Goal: Task Accomplishment & Management: Manage account settings

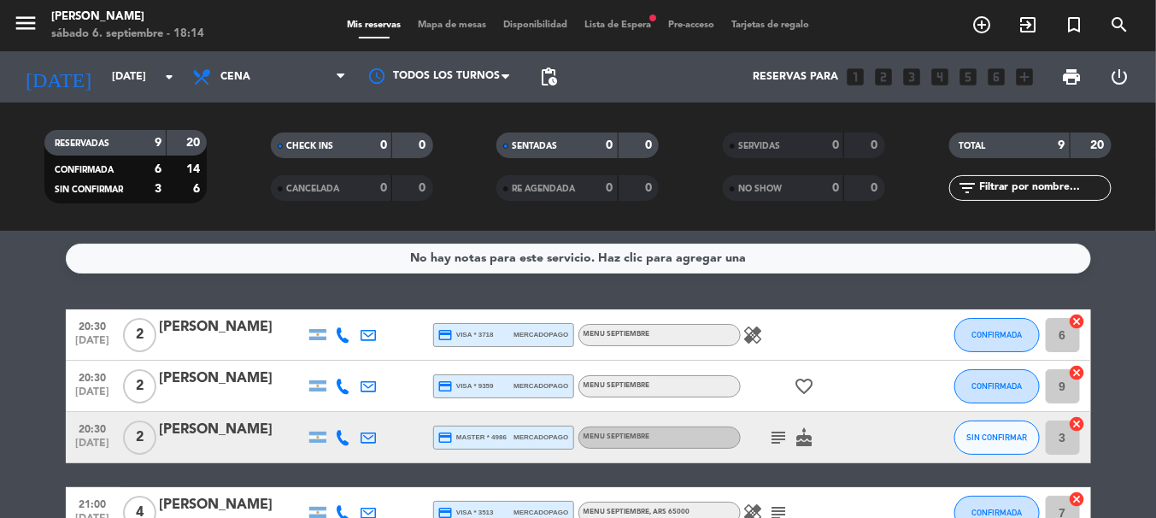
click at [62, 302] on div "No hay notas para este servicio. Haz clic para agregar una 20:30 [DATE] 2 [PERS…" at bounding box center [578, 374] width 1156 height 287
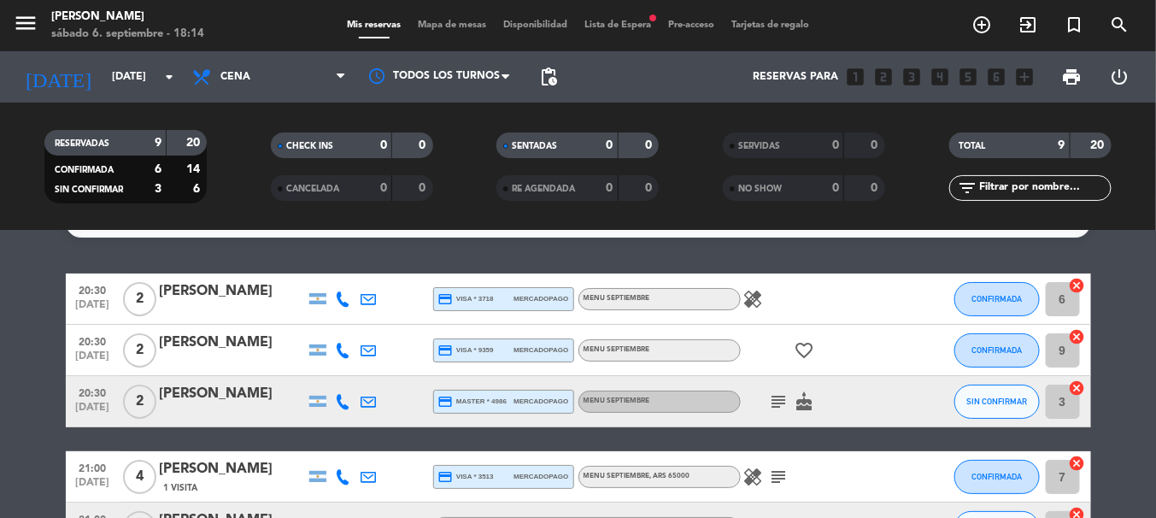
scroll to position [33, 0]
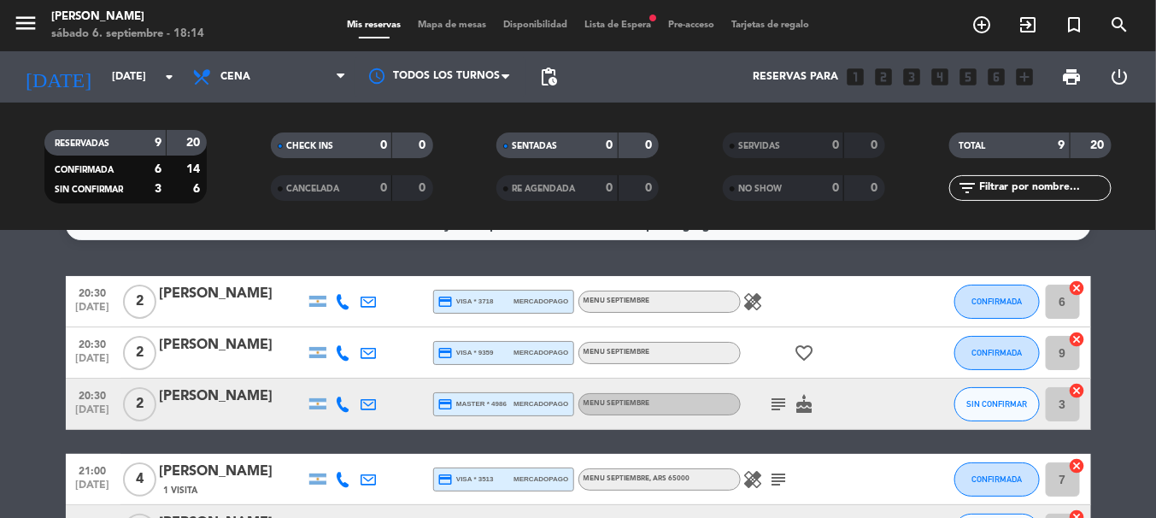
click at [757, 305] on icon "healing" at bounding box center [753, 301] width 21 height 21
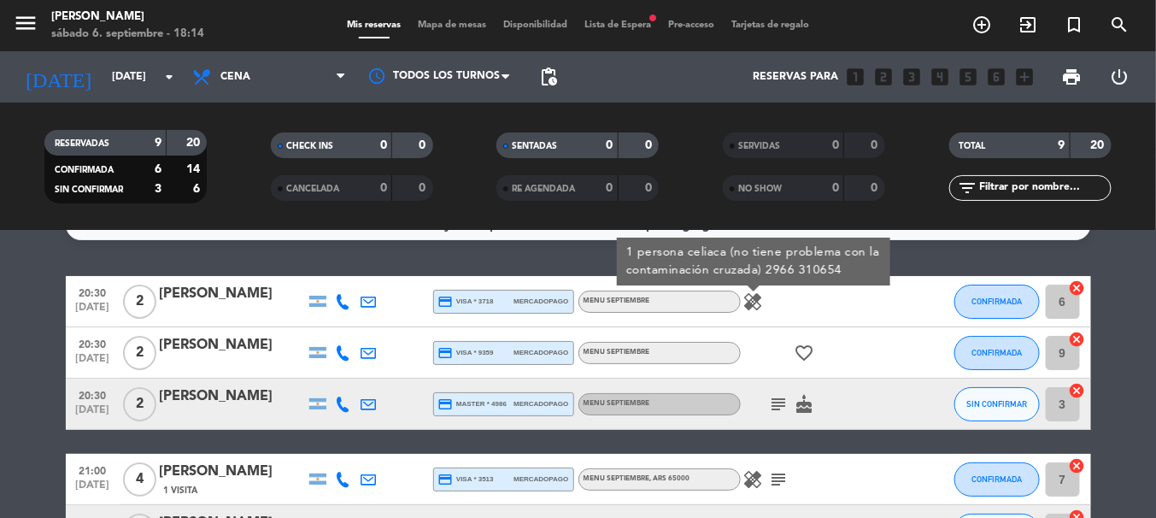
click at [344, 306] on icon at bounding box center [343, 301] width 15 height 15
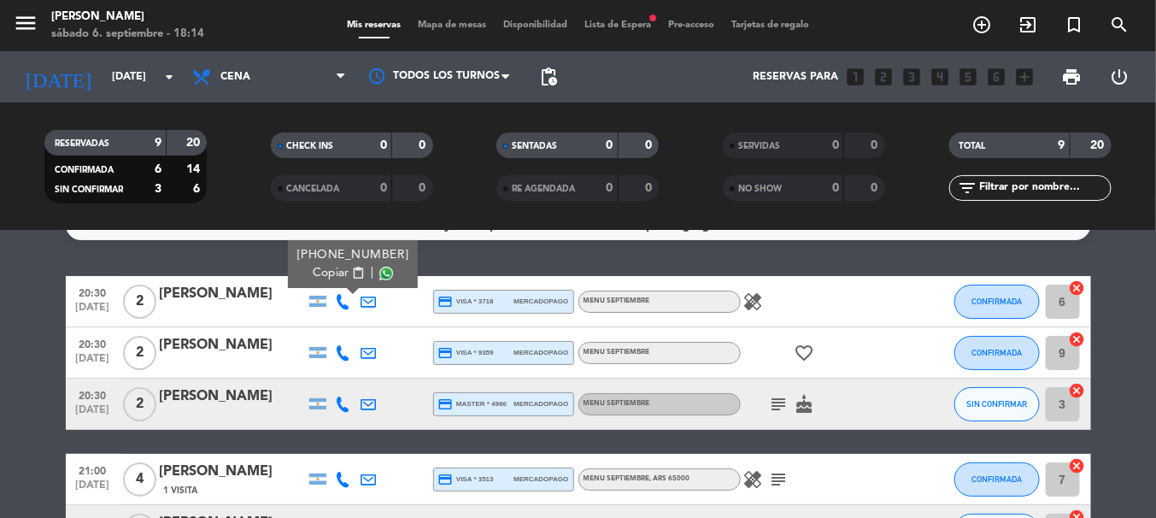
click at [351, 271] on span "content_paste" at bounding box center [357, 273] width 13 height 13
click at [753, 300] on icon "healing" at bounding box center [753, 301] width 21 height 21
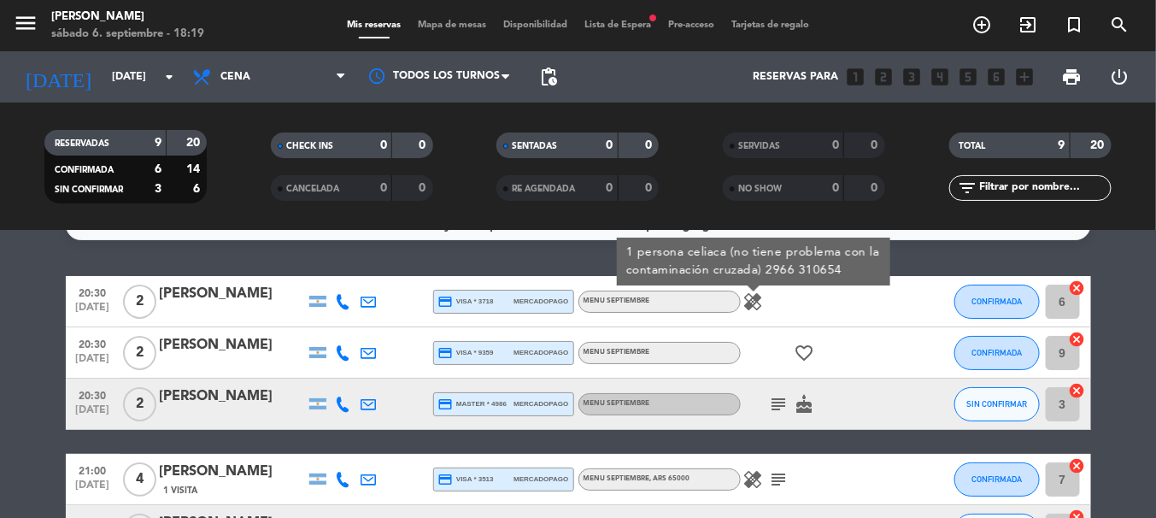
click at [338, 350] on icon at bounding box center [343, 352] width 15 height 15
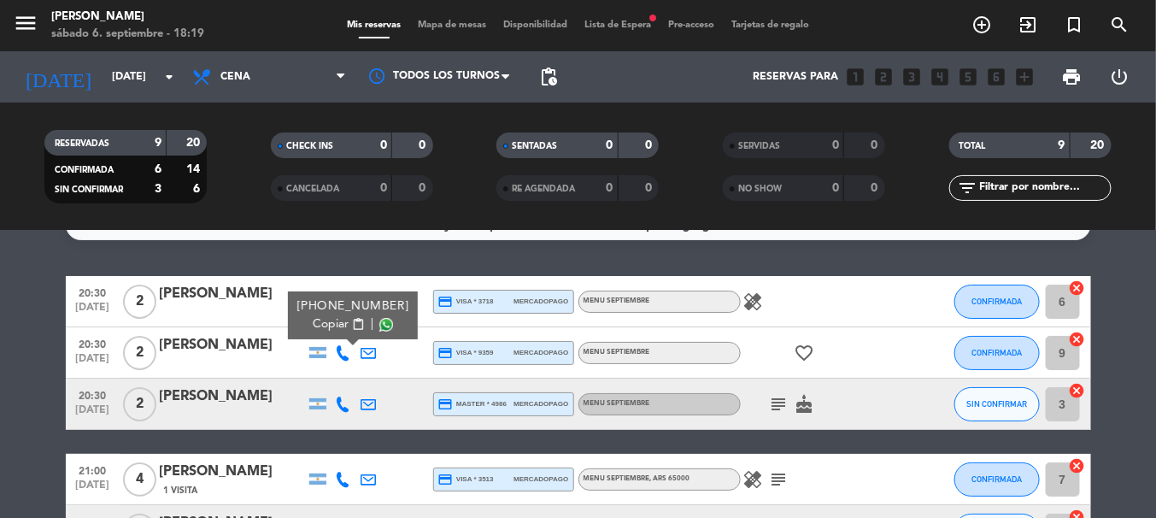
drag, startPoint x: 338, startPoint y: 350, endPoint x: 303, endPoint y: 352, distance: 35.1
click at [303, 352] on div "[PERSON_NAME]" at bounding box center [232, 345] width 145 height 22
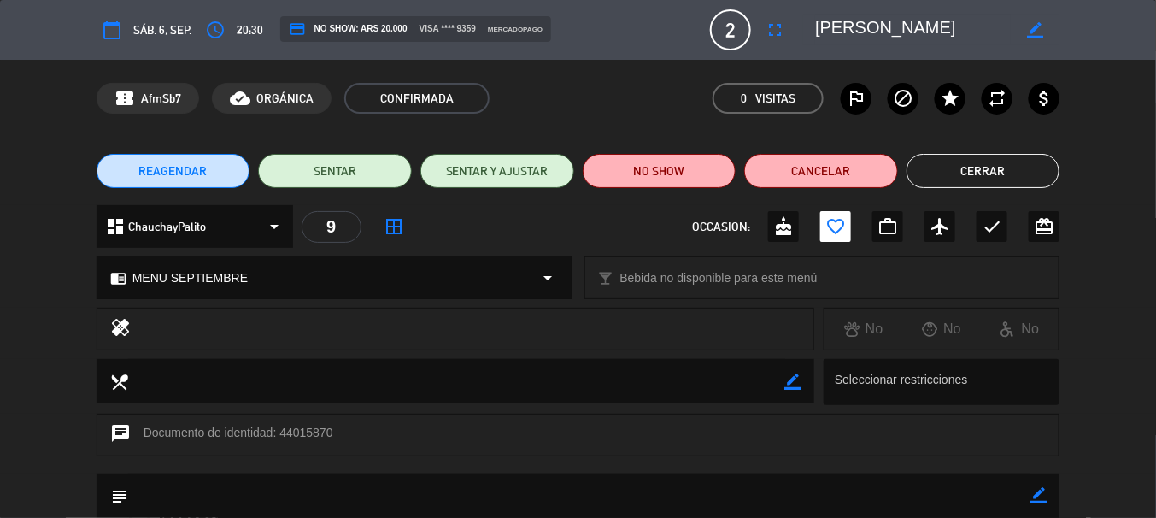
click at [944, 165] on button "Cerrar" at bounding box center [984, 171] width 154 height 34
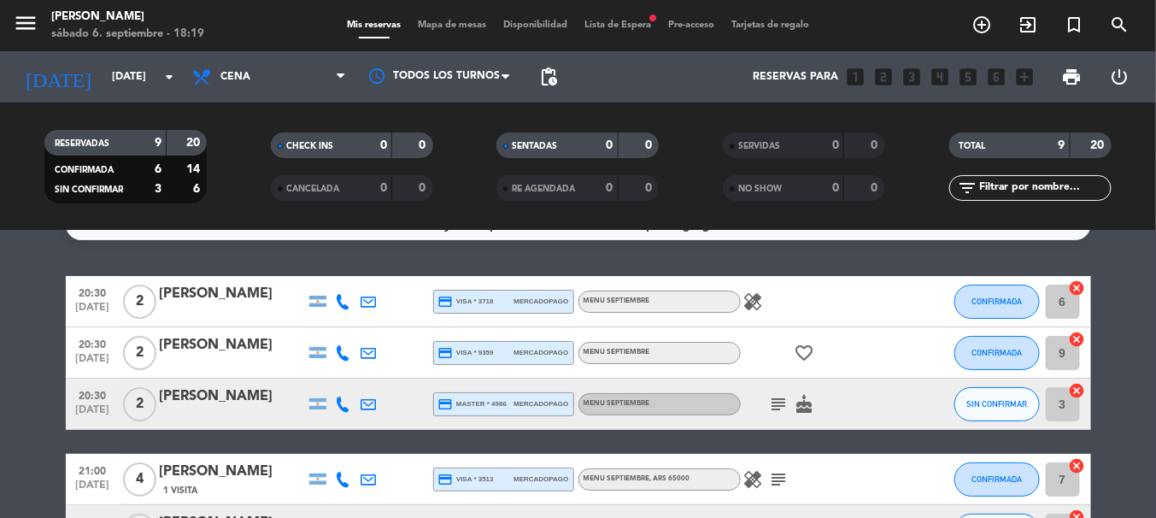
click at [338, 347] on icon at bounding box center [343, 352] width 15 height 15
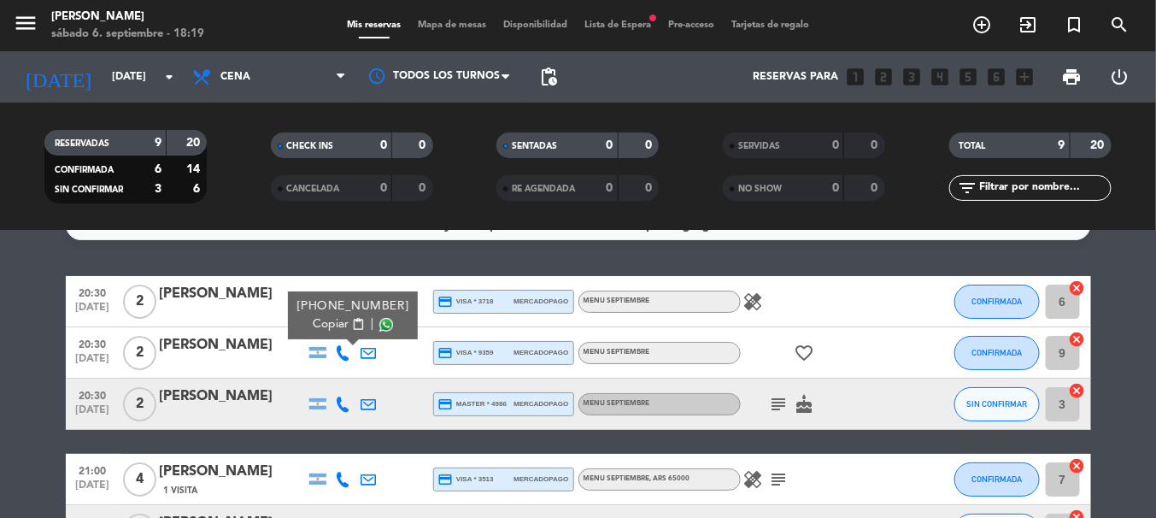
click at [351, 327] on span "content_paste" at bounding box center [357, 324] width 13 height 13
click at [781, 402] on icon "subject" at bounding box center [779, 404] width 21 height 21
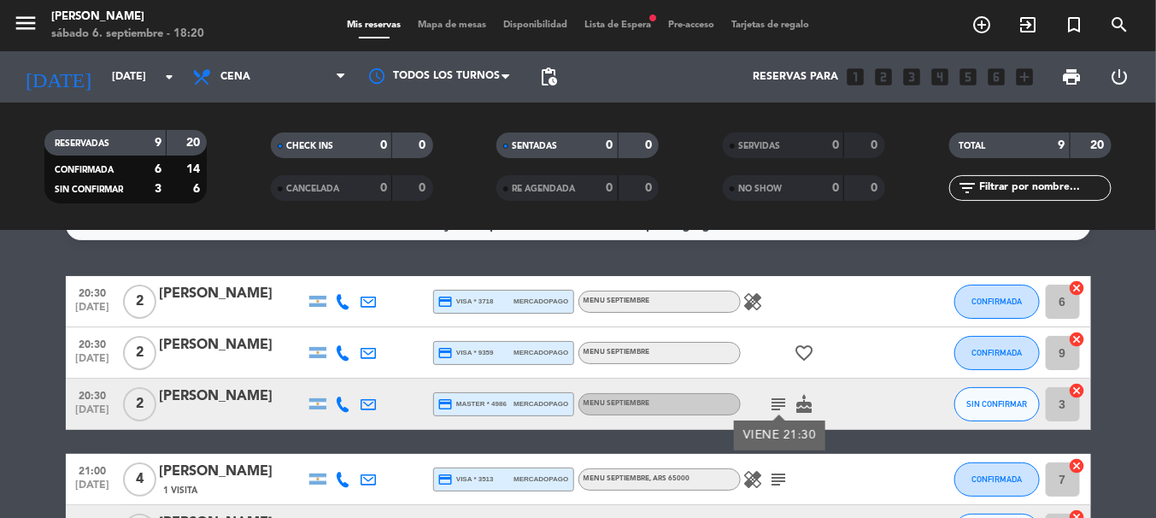
click at [342, 407] on icon at bounding box center [343, 404] width 15 height 15
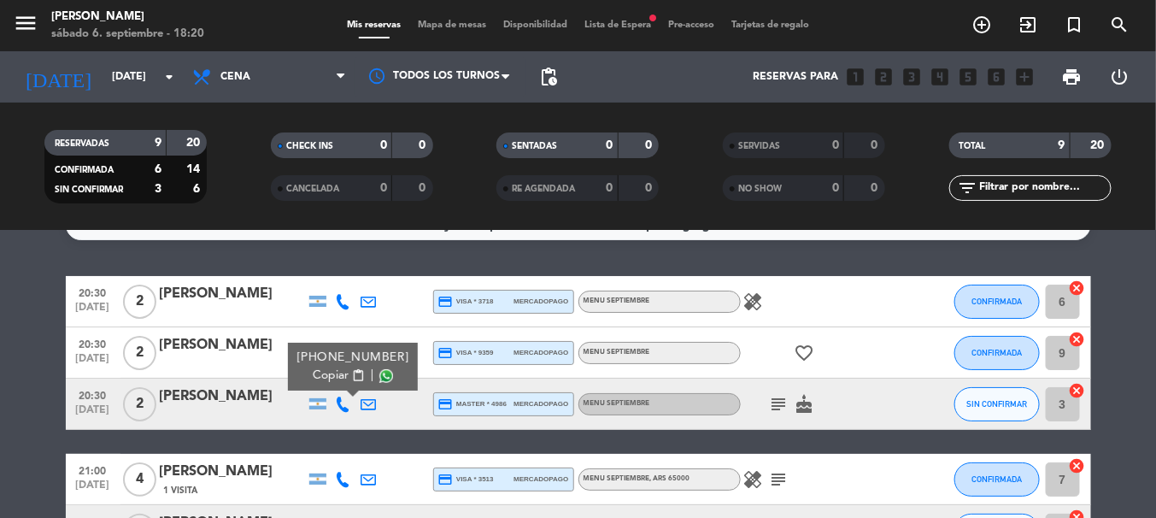
click at [351, 371] on span "content_paste" at bounding box center [357, 375] width 13 height 13
click at [262, 398] on div "[PERSON_NAME]" at bounding box center [232, 396] width 145 height 22
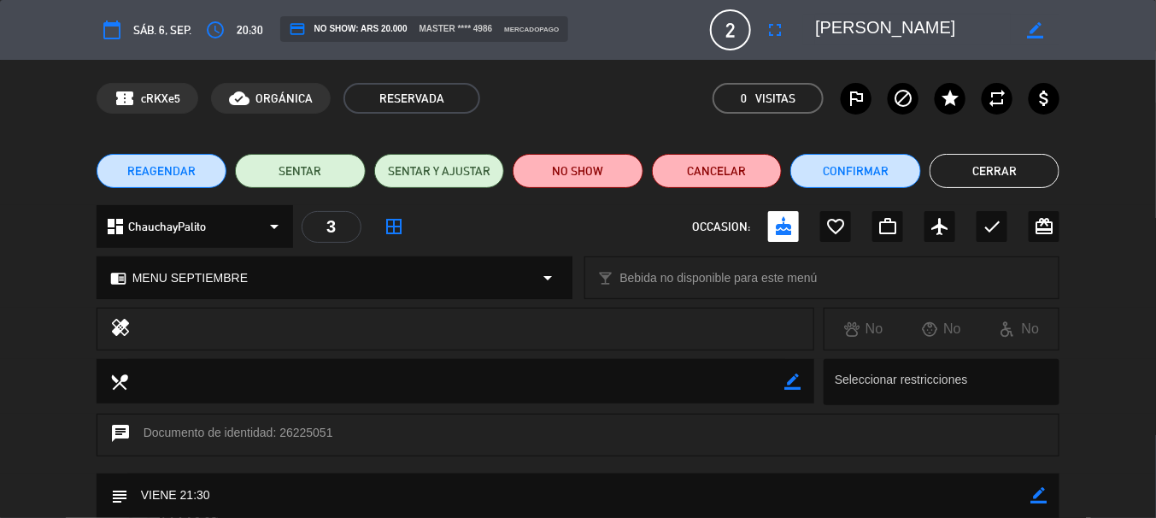
click at [1037, 501] on icon "border_color" at bounding box center [1039, 495] width 16 height 16
click at [906, 508] on textarea at bounding box center [579, 495] width 903 height 44
type textarea "V"
click at [1039, 498] on icon at bounding box center [1039, 495] width 16 height 16
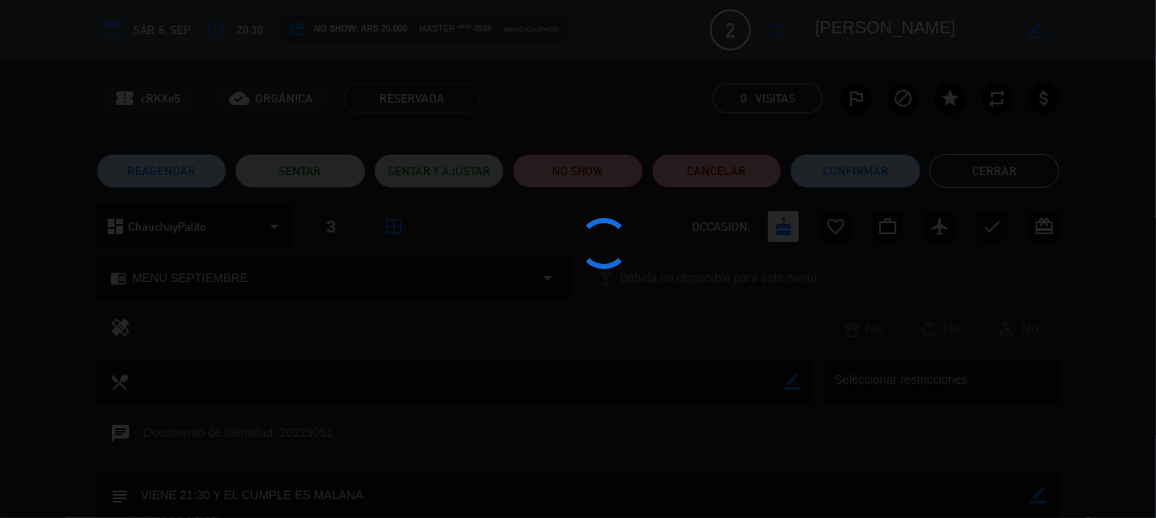
type textarea "VIENE 21:30 Y EL CUMPLE ES MALANA"
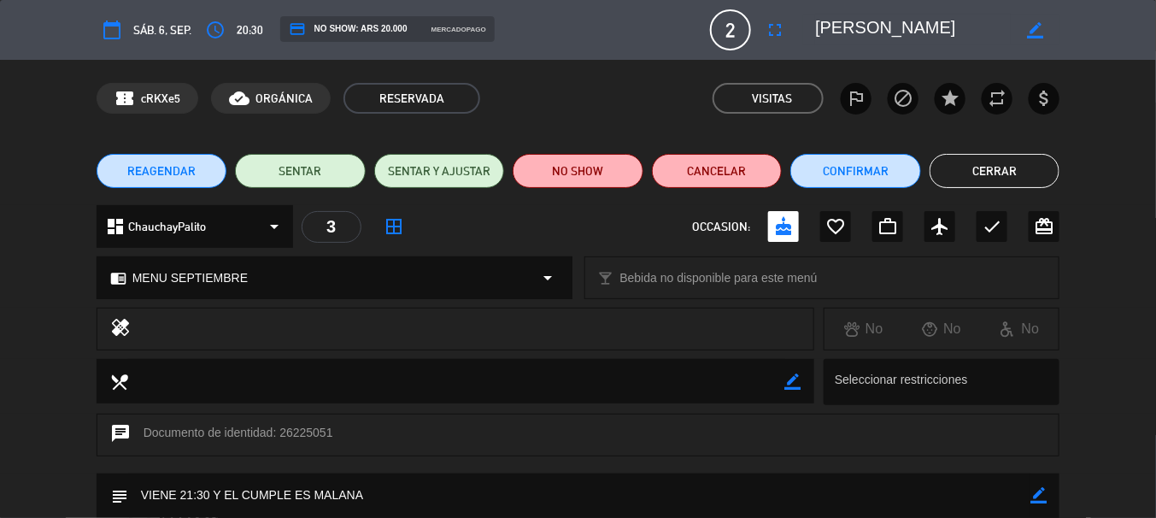
click at [1006, 177] on button "Cerrar" at bounding box center [995, 171] width 131 height 34
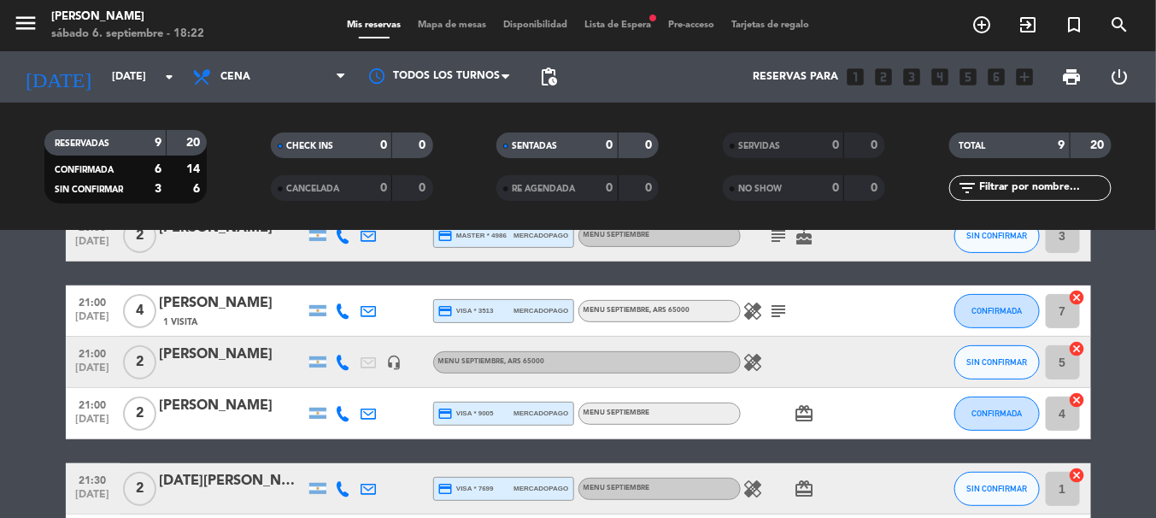
scroll to position [236, 0]
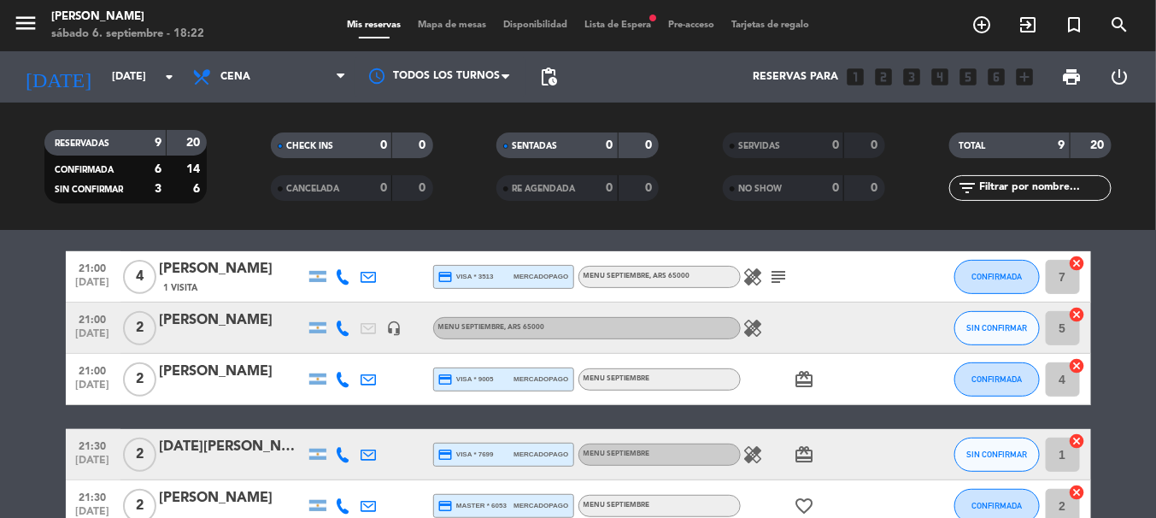
click at [746, 283] on icon "healing" at bounding box center [753, 277] width 21 height 21
click at [773, 277] on icon "subject" at bounding box center [779, 277] width 21 height 21
click at [345, 279] on icon at bounding box center [343, 276] width 15 height 15
click at [351, 253] on span "content_paste" at bounding box center [357, 248] width 13 height 13
click at [351, 248] on span "content_paste" at bounding box center [357, 248] width 13 height 13
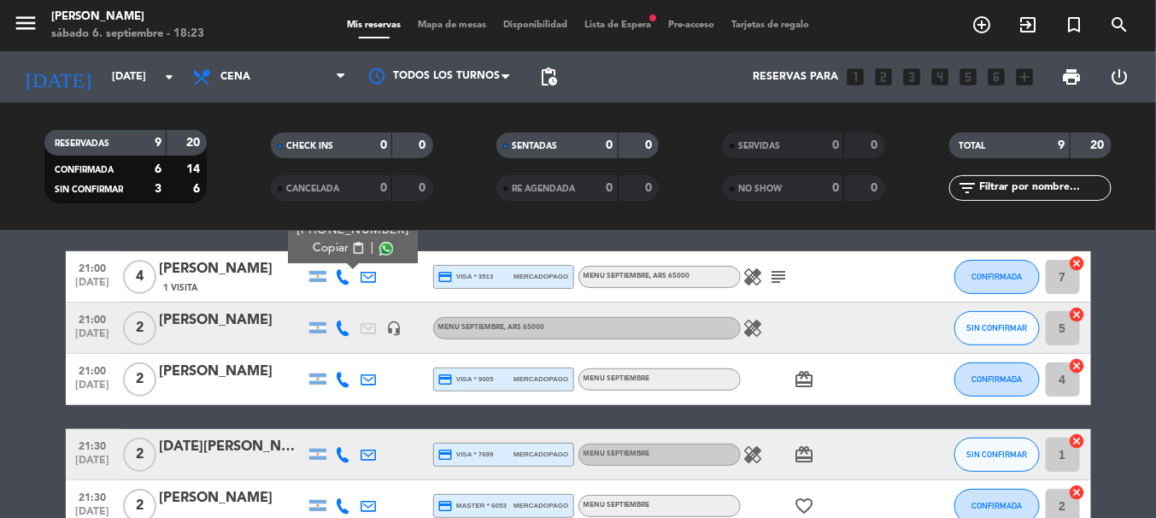
click at [750, 271] on icon "healing" at bounding box center [753, 277] width 21 height 21
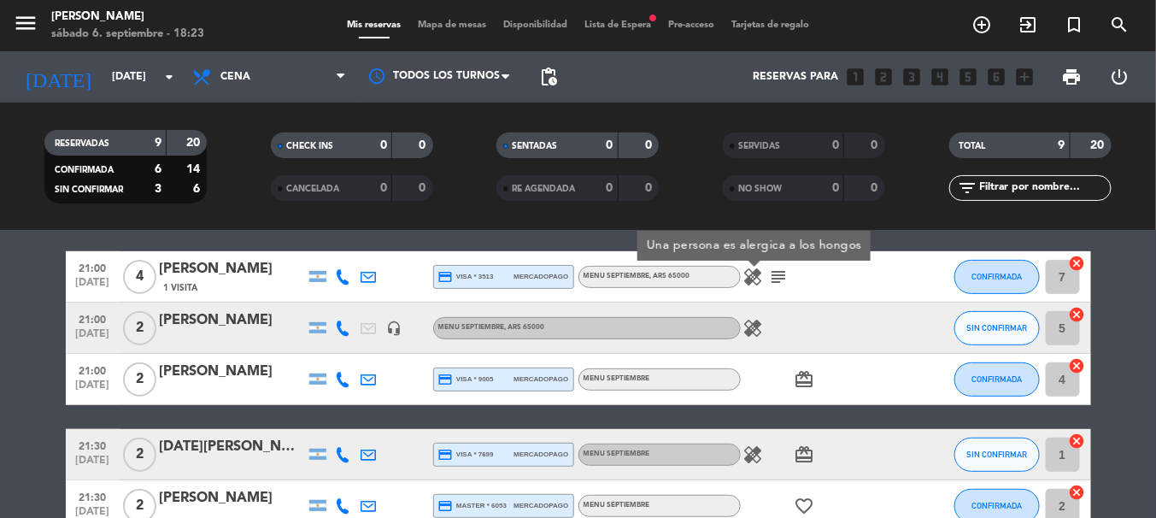
click at [782, 275] on icon "subject" at bounding box center [779, 277] width 21 height 21
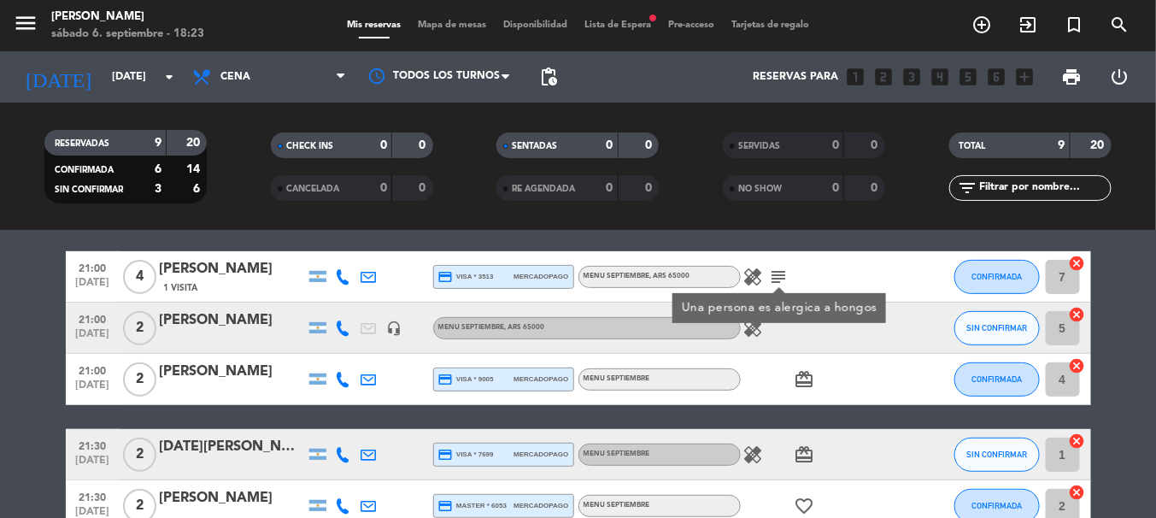
click at [754, 332] on icon "healing" at bounding box center [753, 328] width 21 height 21
click at [343, 329] on icon at bounding box center [343, 327] width 15 height 15
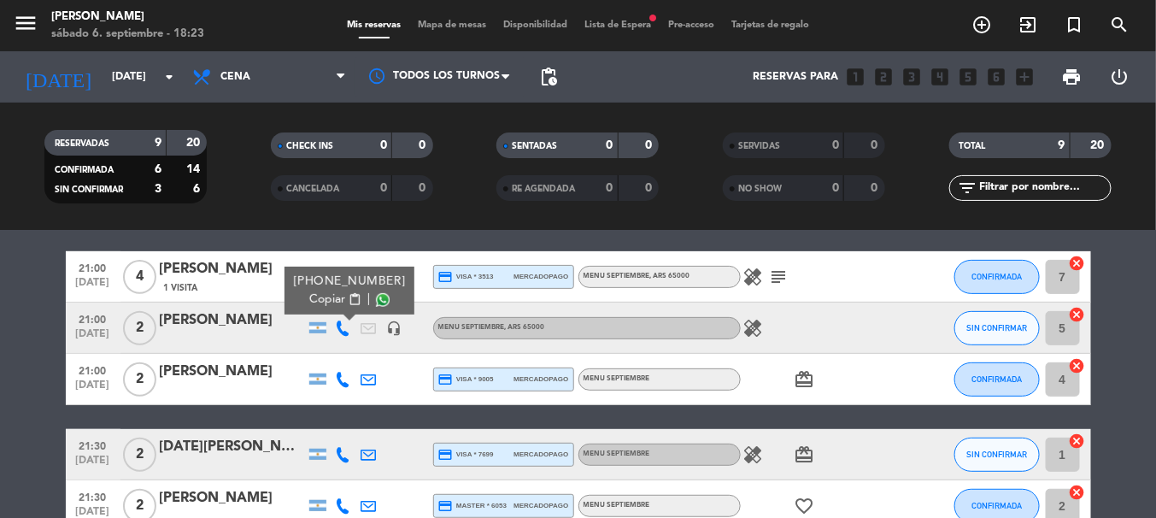
click at [350, 306] on button "Copiar content_paste" at bounding box center [335, 300] width 52 height 18
click at [342, 376] on icon at bounding box center [343, 379] width 15 height 15
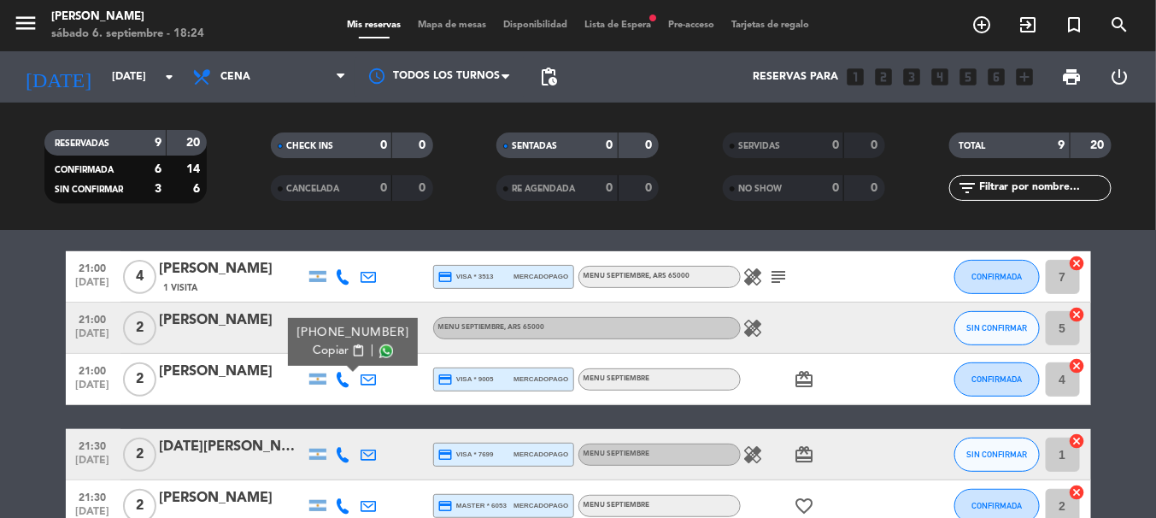
click at [351, 356] on span "content_paste" at bounding box center [357, 350] width 13 height 13
click at [17, 433] on bookings-row "20:30 sep. 6 2 Juan Cruz Pacheco credit_card visa * 3718 mercadopago MENU SEPTI…" at bounding box center [578, 327] width 1156 height 509
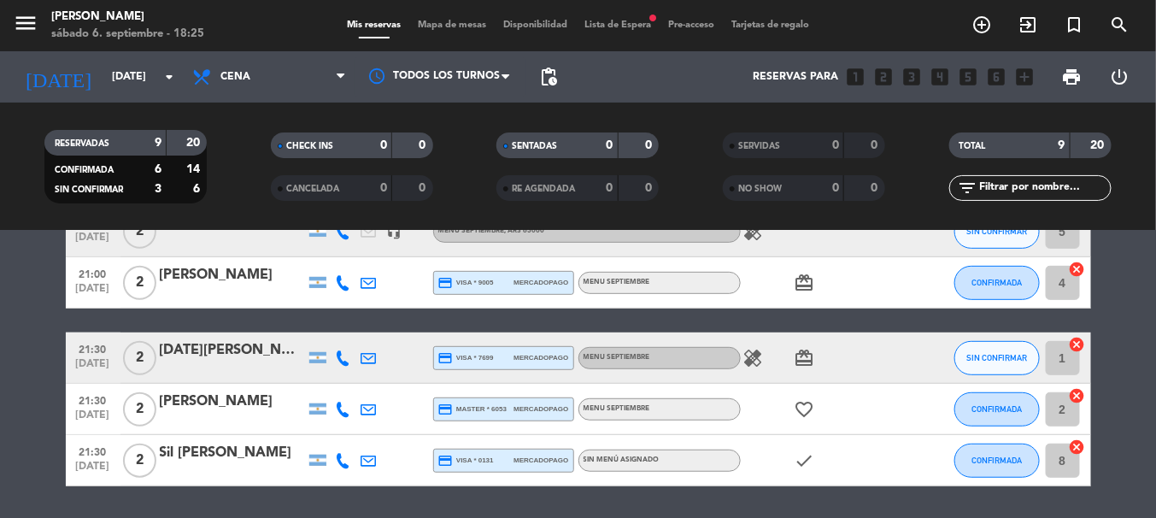
scroll to position [337, 0]
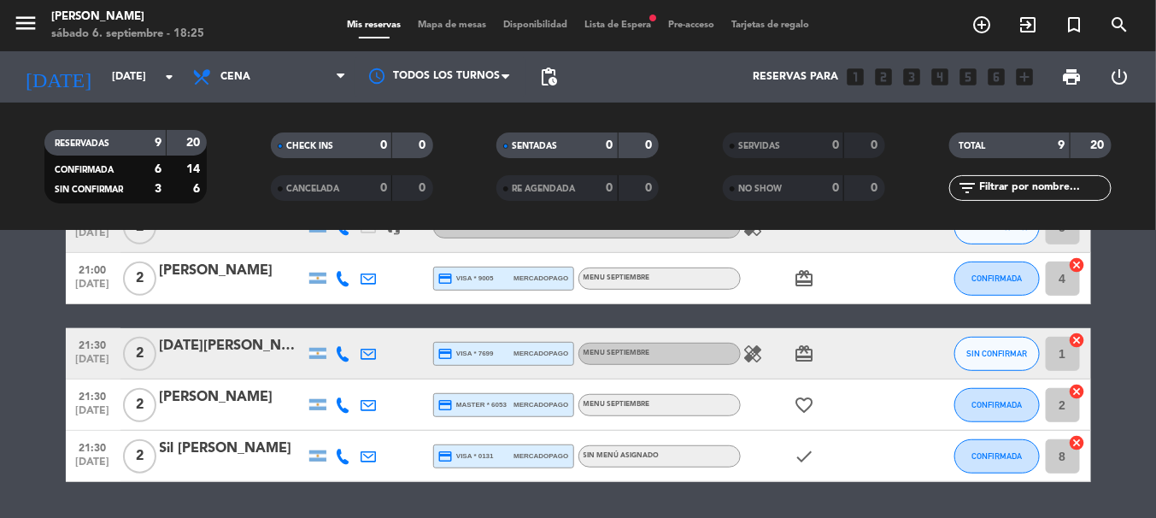
click at [338, 355] on icon at bounding box center [343, 353] width 15 height 15
click at [753, 353] on icon "healing" at bounding box center [753, 354] width 21 height 21
click at [343, 354] on icon at bounding box center [343, 353] width 15 height 15
click at [351, 319] on span "content_paste" at bounding box center [357, 325] width 13 height 13
click at [751, 349] on icon "healing" at bounding box center [753, 354] width 21 height 21
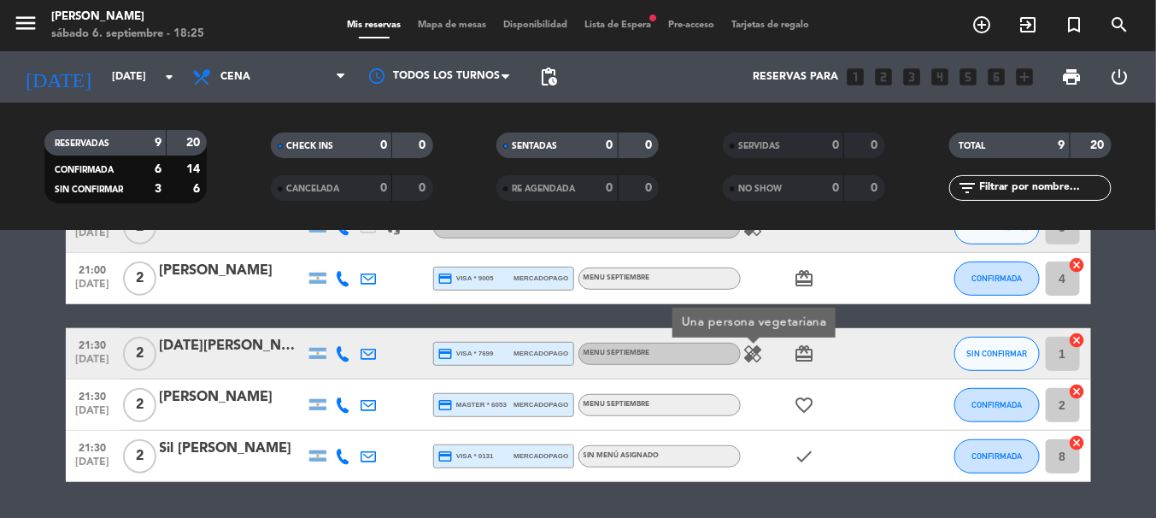
click at [342, 408] on icon at bounding box center [343, 404] width 15 height 15
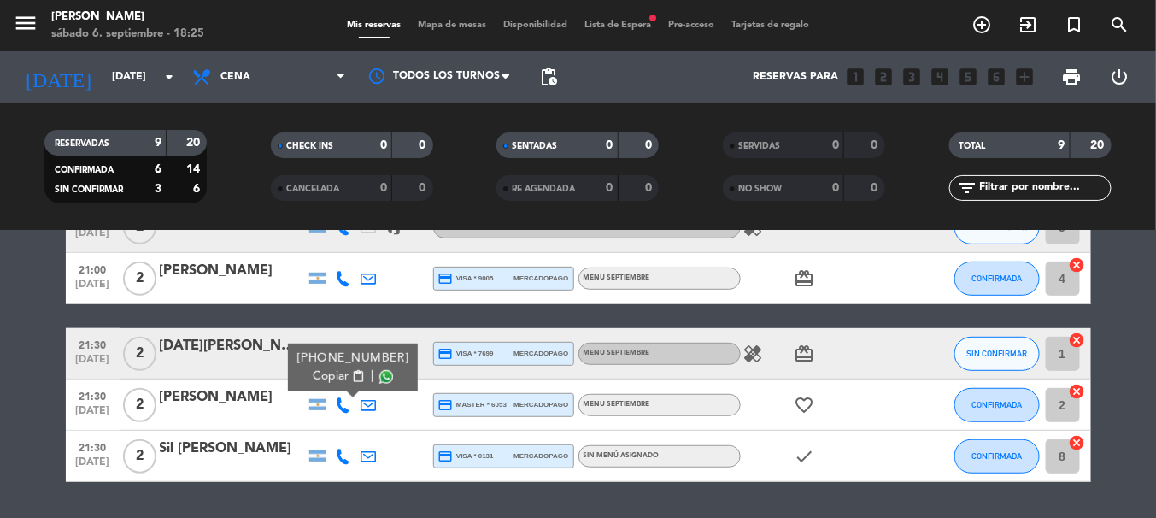
click at [351, 376] on span "content_paste" at bounding box center [357, 376] width 13 height 13
click at [344, 459] on icon at bounding box center [343, 456] width 15 height 15
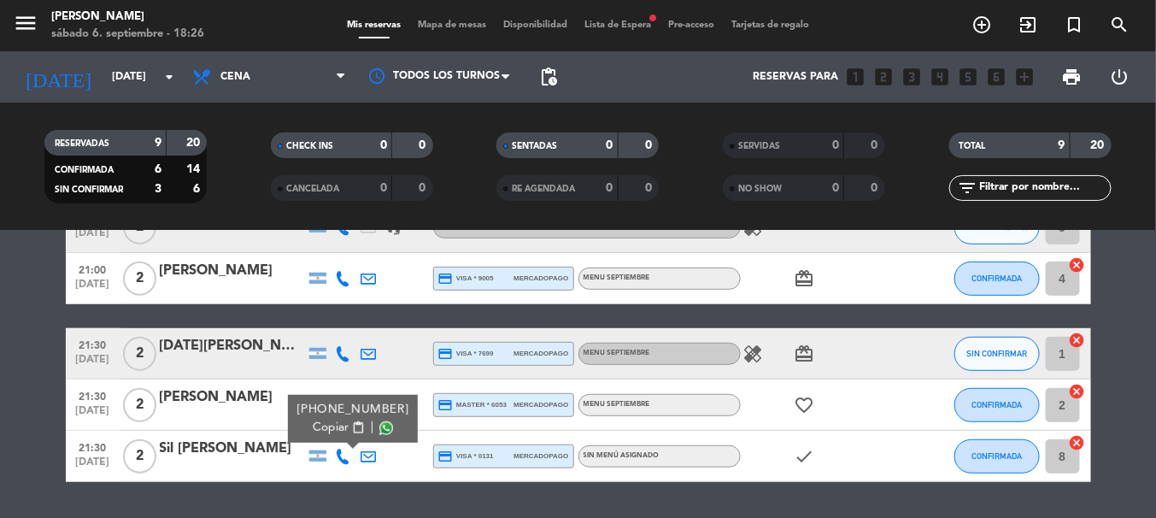
click at [351, 426] on span "content_paste" at bounding box center [357, 427] width 13 height 13
click at [768, 320] on div "20:30 [DATE] 2 [PERSON_NAME] credit_card visa * 3718 mercadopago MENU SEPTIEMBR…" at bounding box center [578, 227] width 1025 height 509
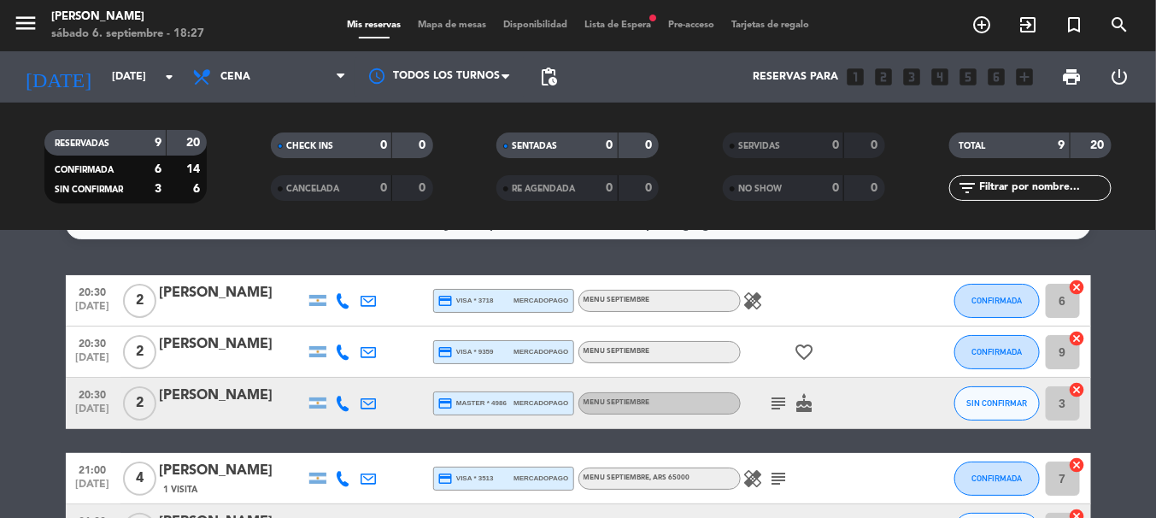
scroll to position [33, 0]
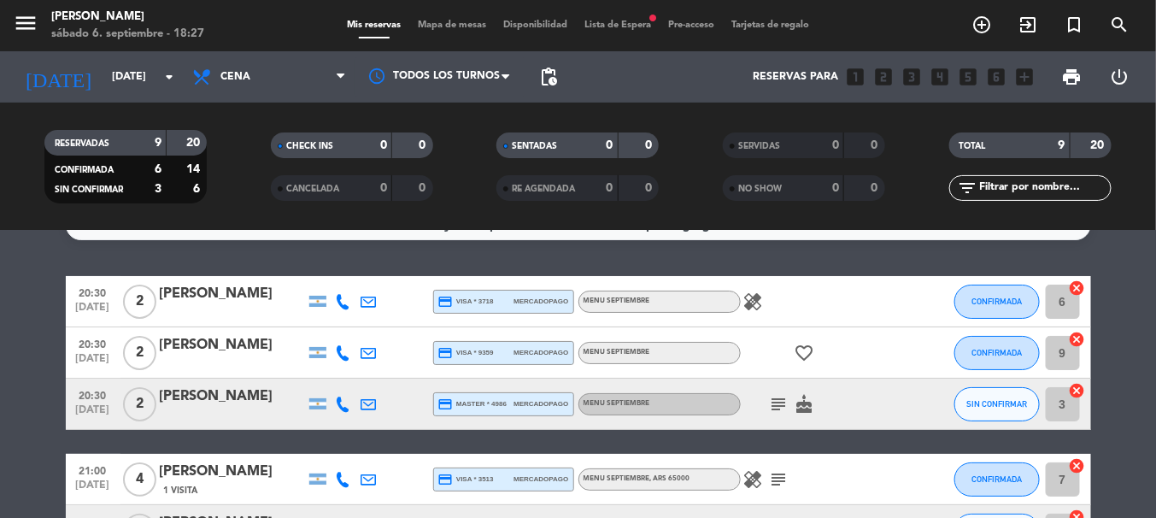
click at [761, 302] on icon "healing" at bounding box center [753, 301] width 21 height 21
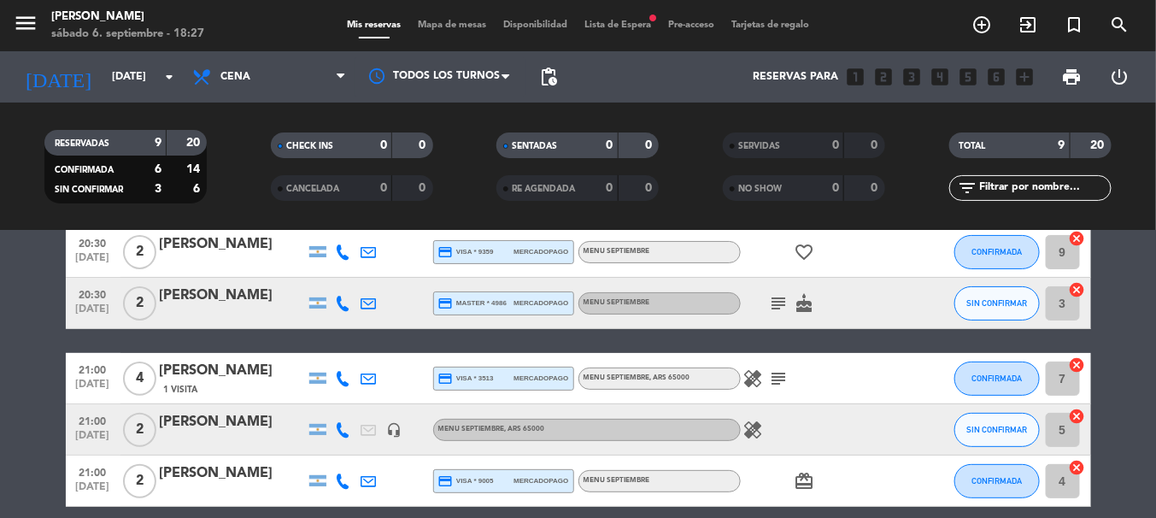
scroll to position [168, 0]
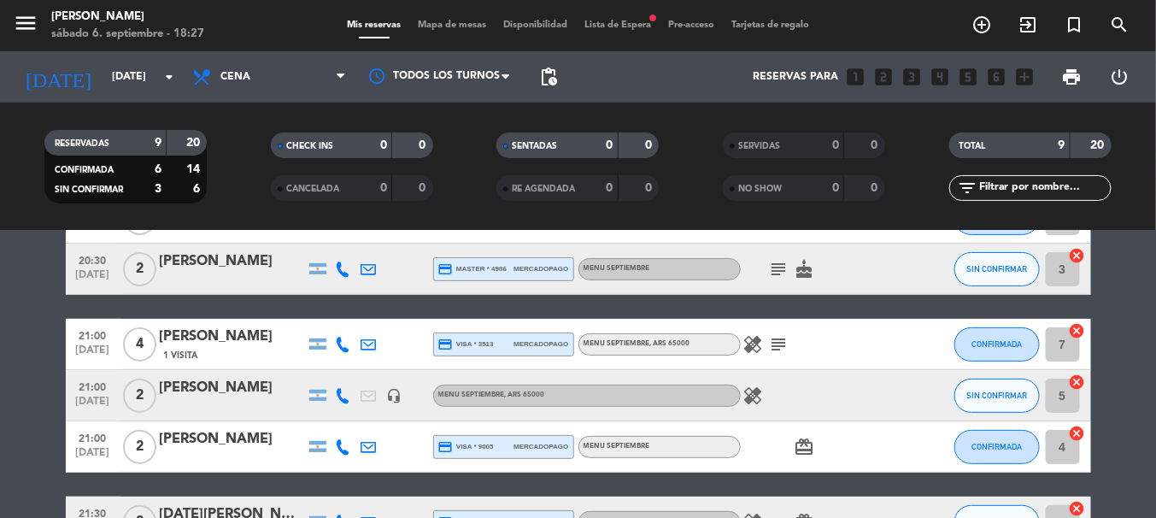
click at [782, 267] on icon "subject" at bounding box center [779, 269] width 21 height 21
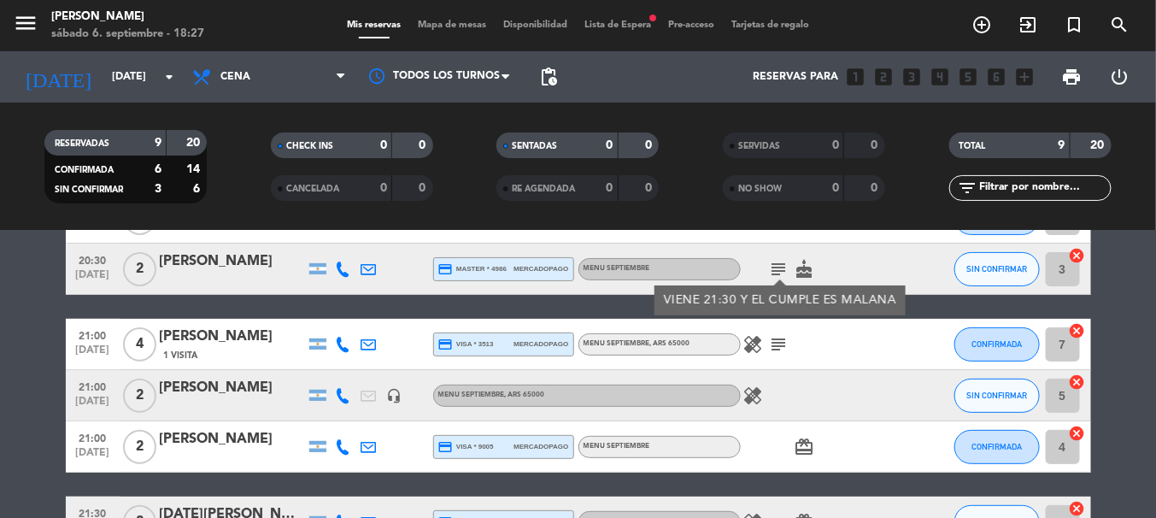
click at [760, 339] on icon "healing" at bounding box center [753, 344] width 21 height 21
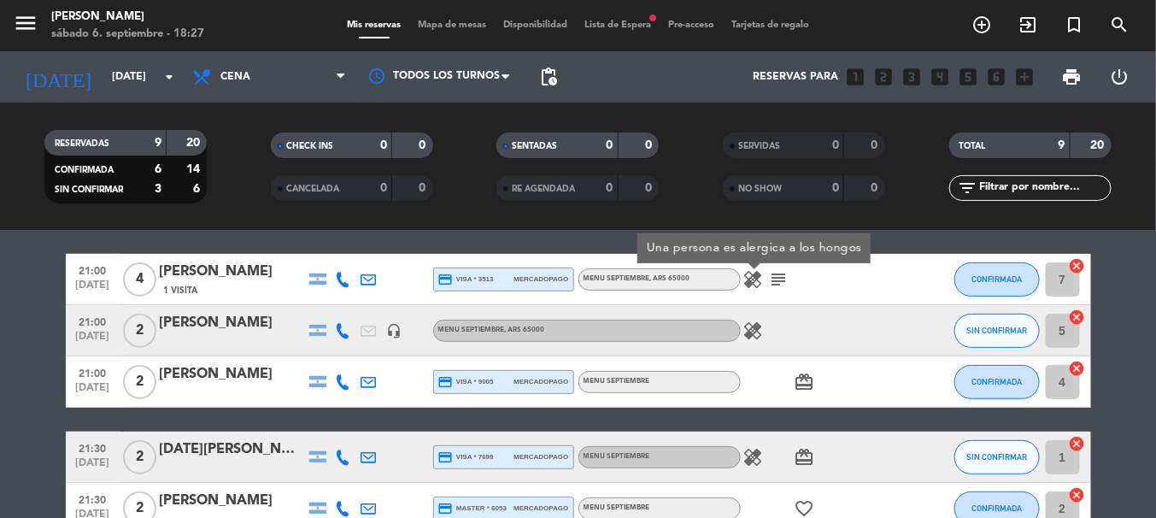
scroll to position [236, 0]
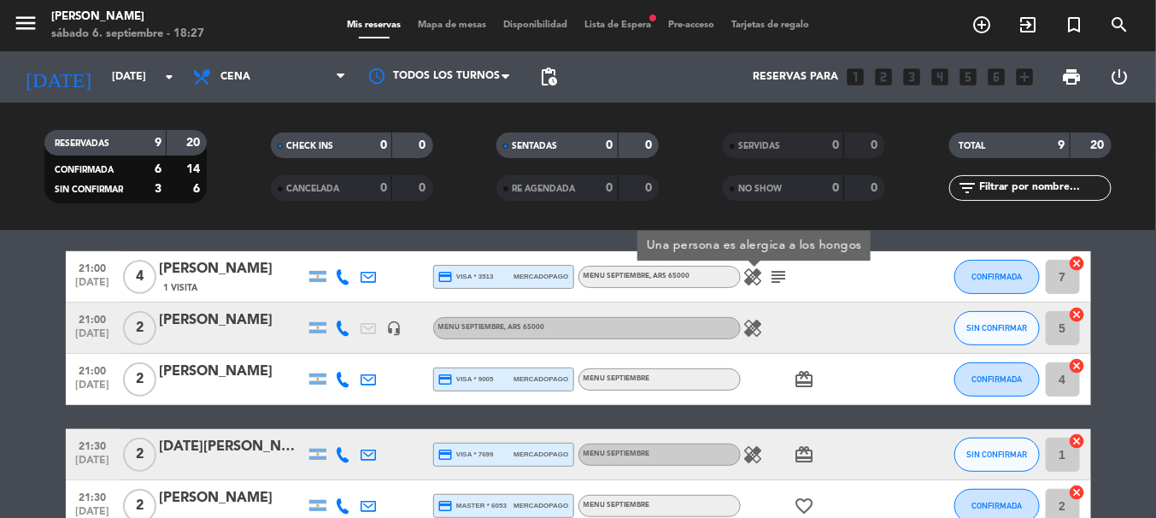
click at [747, 326] on icon "healing" at bounding box center [753, 328] width 21 height 21
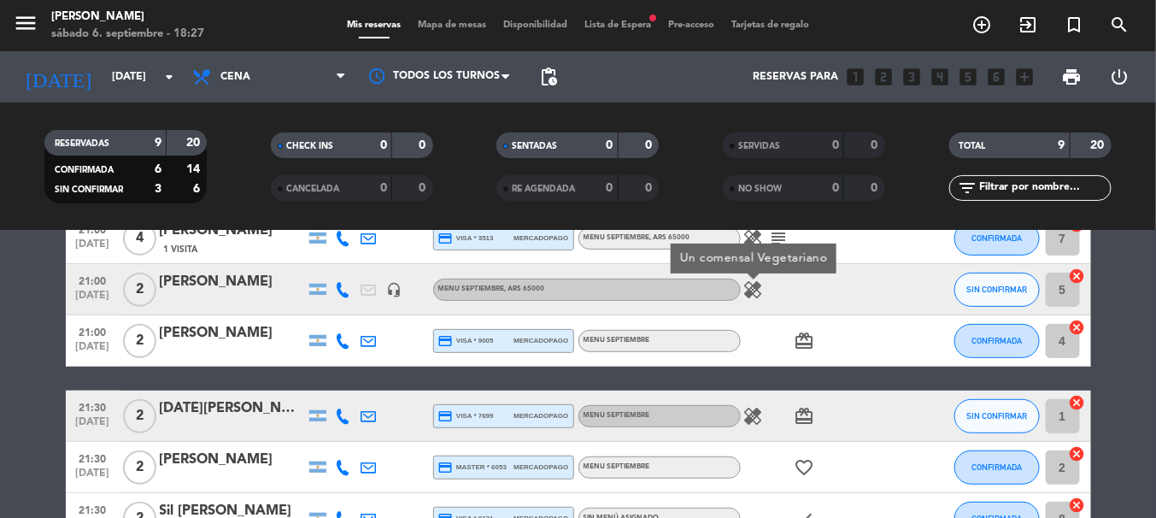
scroll to position [303, 0]
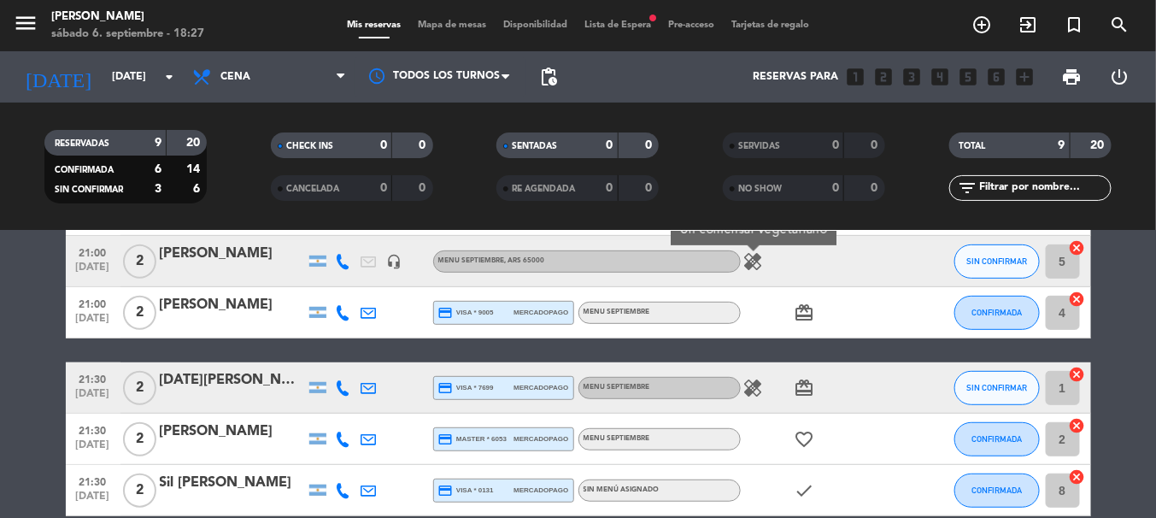
click at [755, 385] on icon "healing" at bounding box center [753, 388] width 21 height 21
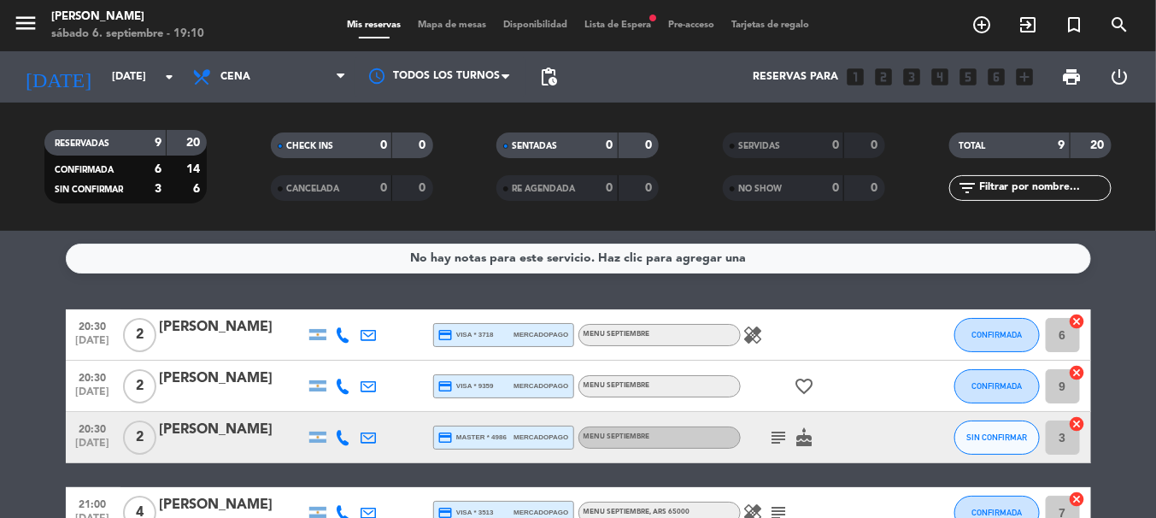
click at [0, 296] on div "No hay notas para este servicio. Haz clic para agregar una 20:30 [DATE] 2 [PERS…" at bounding box center [578, 374] width 1156 height 287
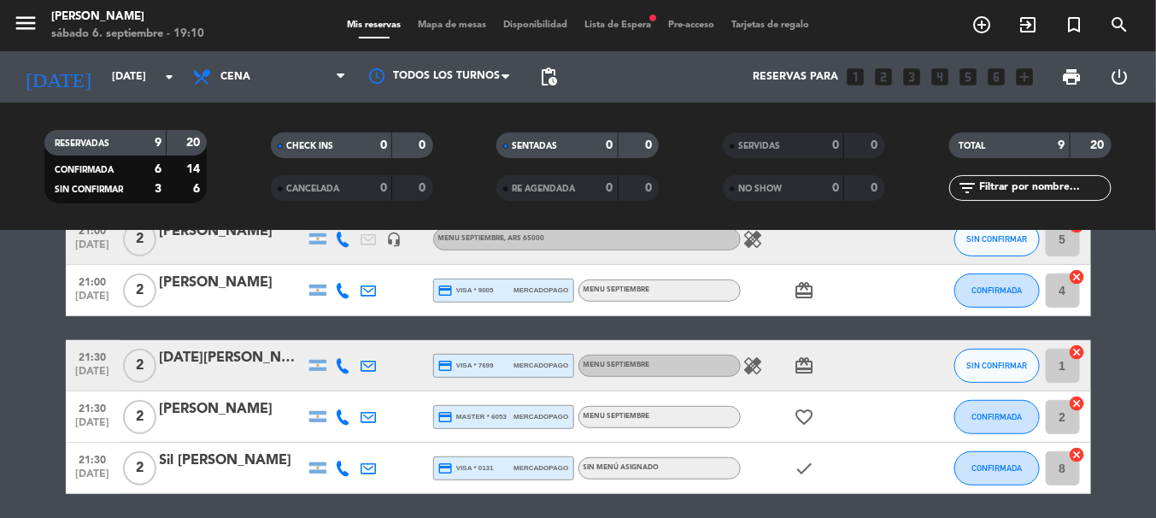
scroll to position [303, 0]
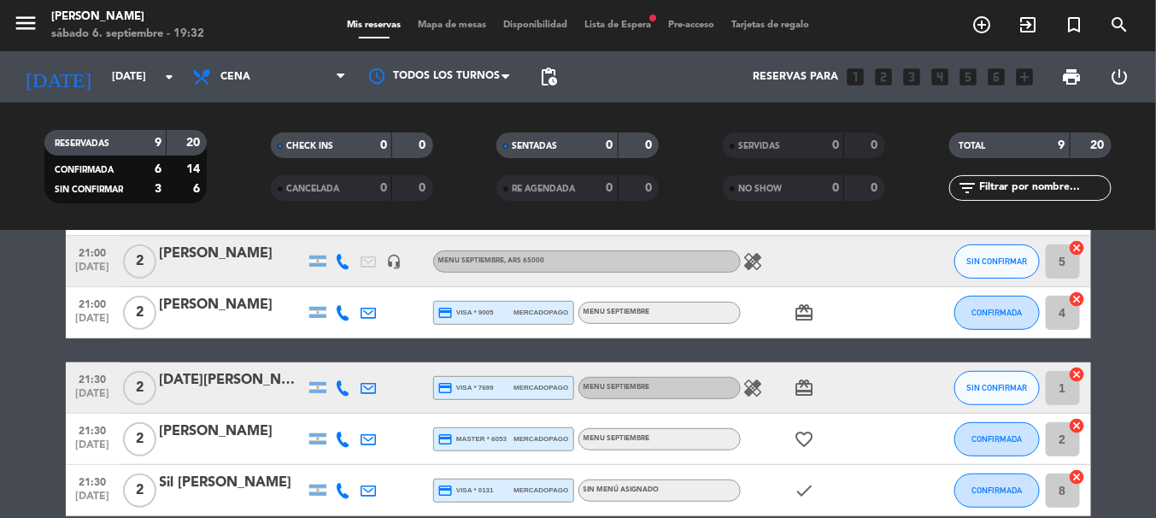
click at [23, 414] on bookings-row "20:30 [DATE] 2 [PERSON_NAME] credit_card visa * 3718 mercadopago MENU SEPTIEMBR…" at bounding box center [578, 261] width 1156 height 509
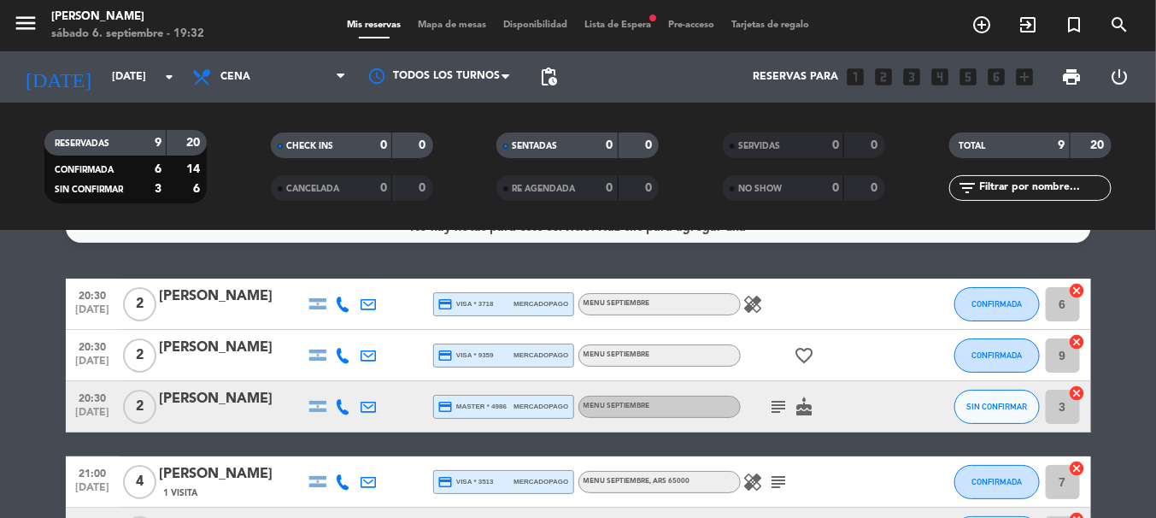
scroll to position [0, 0]
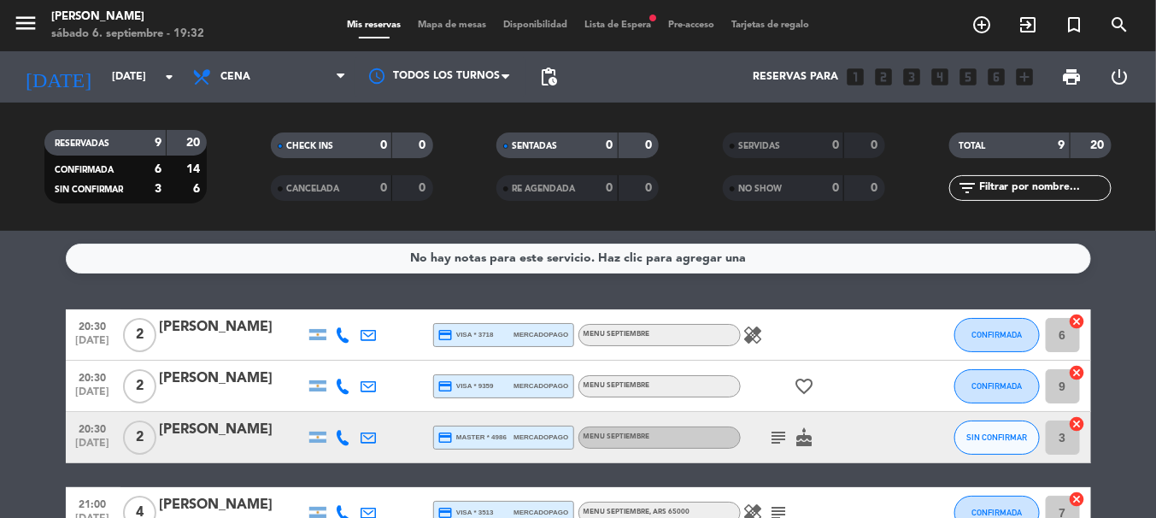
click at [759, 334] on icon "healing" at bounding box center [753, 335] width 21 height 21
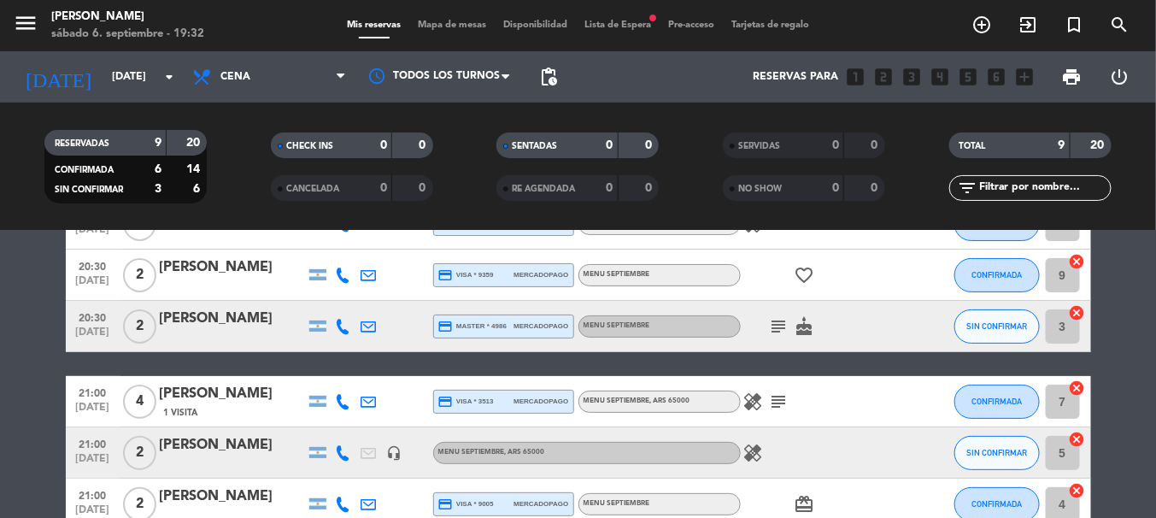
scroll to position [134, 0]
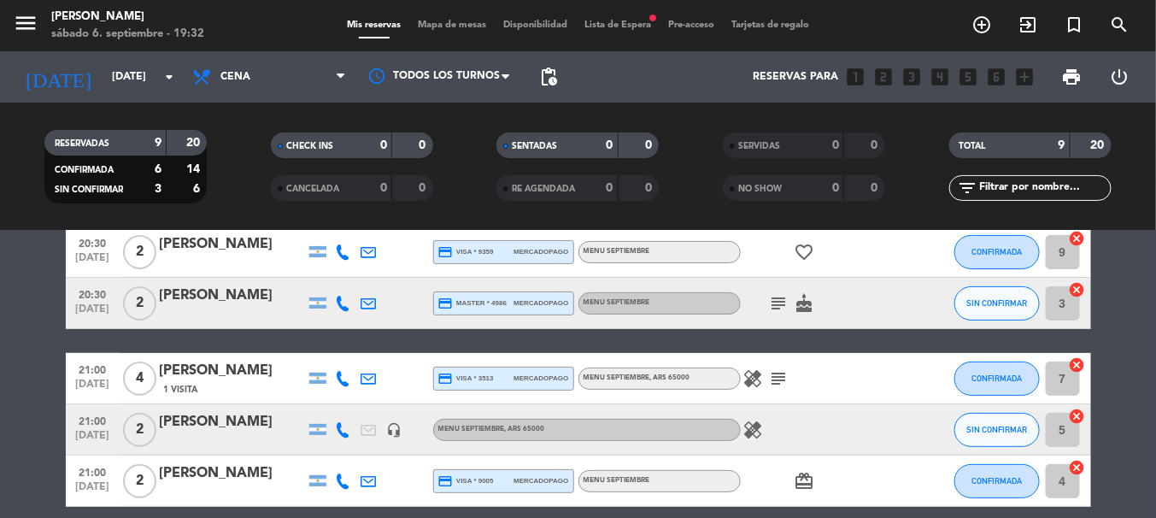
click at [780, 295] on icon "subject" at bounding box center [779, 303] width 21 height 21
click at [945, 338] on div "20:30 [DATE] 2 [PERSON_NAME] credit_card visa * 3718 mercadopago MENU SEPTIEMBR…" at bounding box center [578, 429] width 1025 height 509
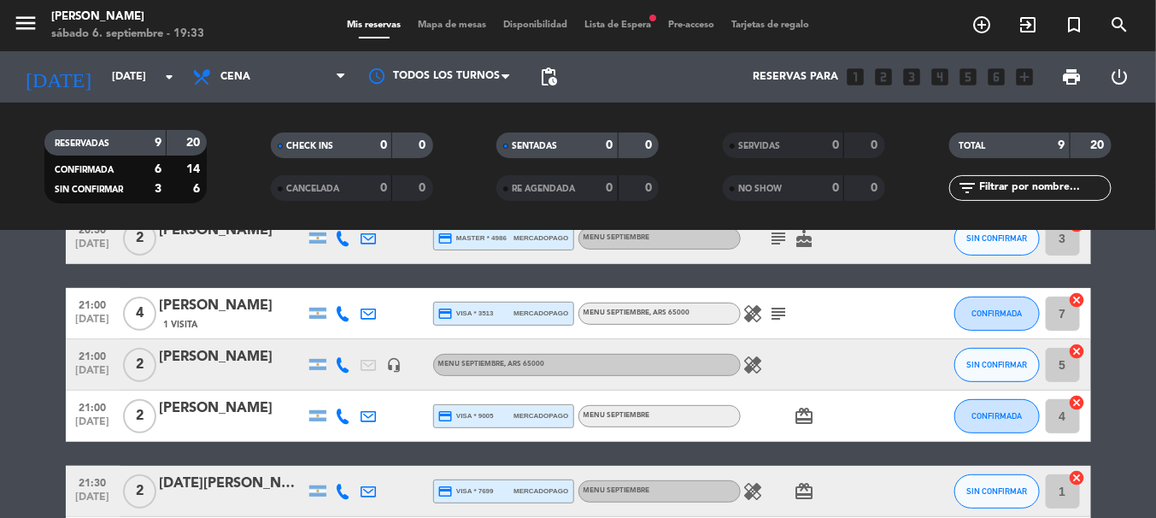
scroll to position [202, 0]
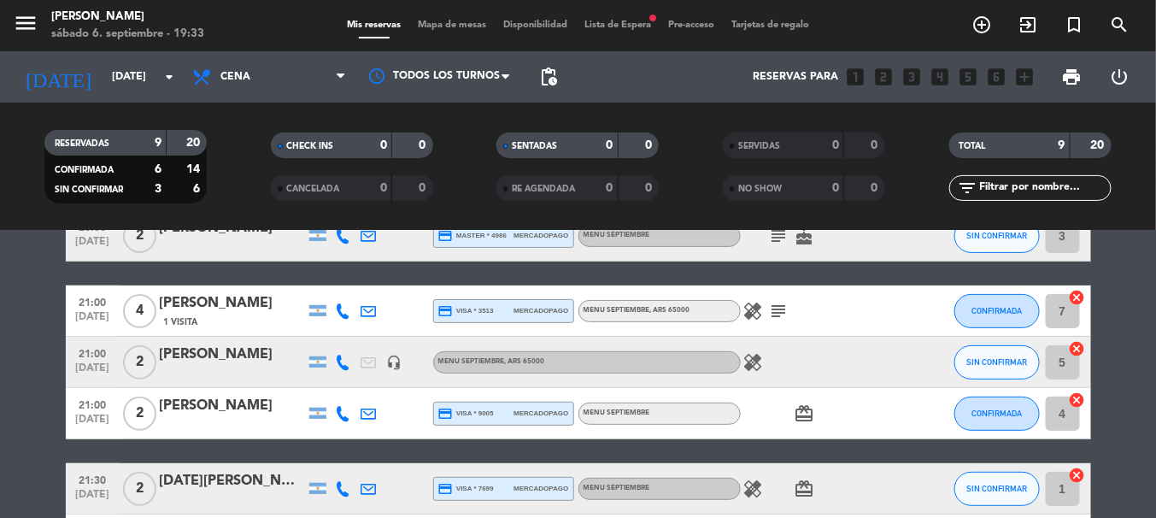
click at [755, 304] on icon "healing" at bounding box center [753, 311] width 21 height 21
click at [786, 311] on icon "subject" at bounding box center [779, 311] width 21 height 21
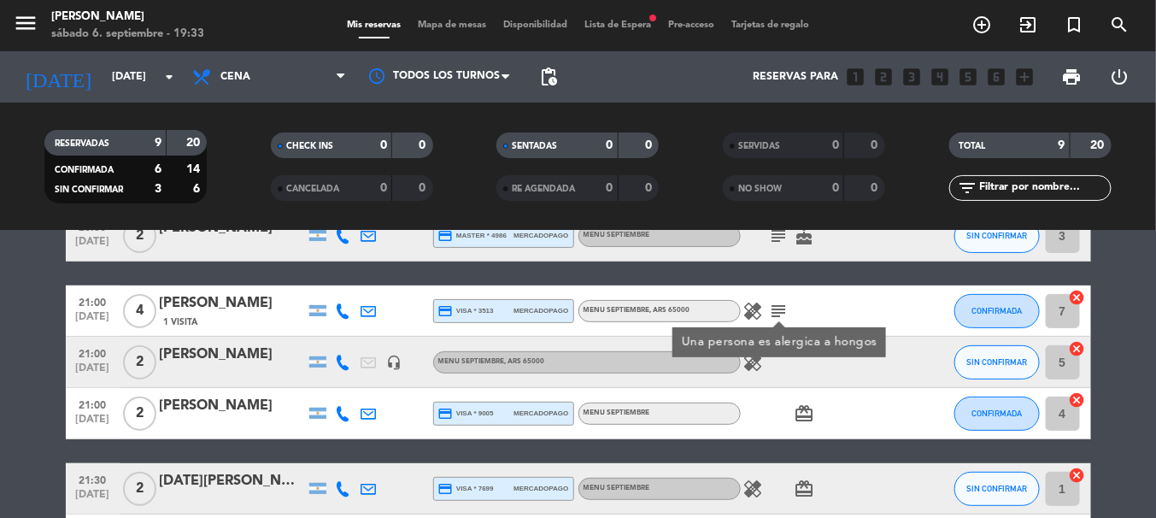
click at [0, 333] on bookings-row "20:30 [DATE] 2 [PERSON_NAME] credit_card visa * 3718 mercadopago MENU SEPTIEMBR…" at bounding box center [578, 362] width 1156 height 509
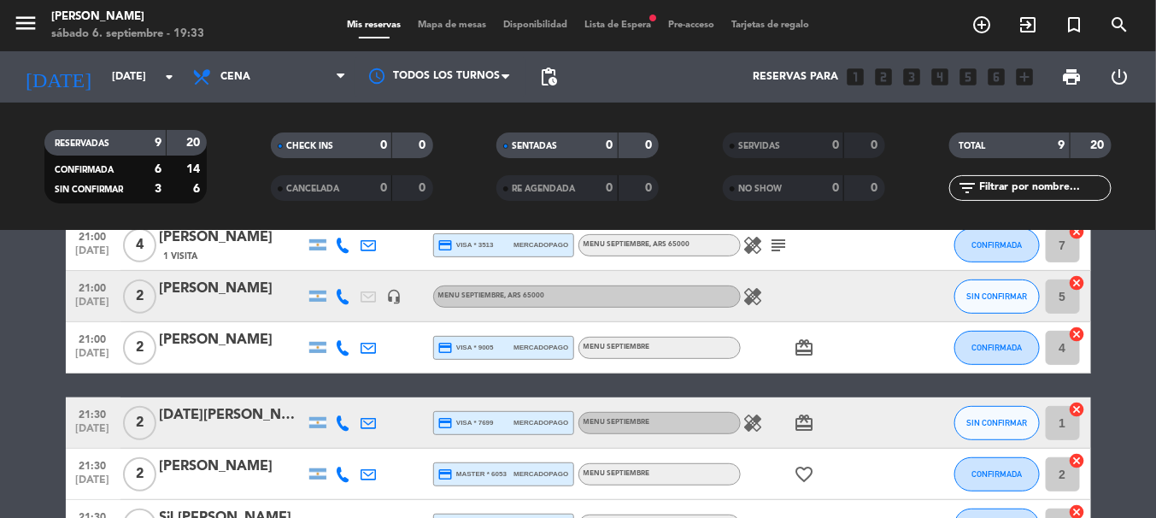
scroll to position [269, 0]
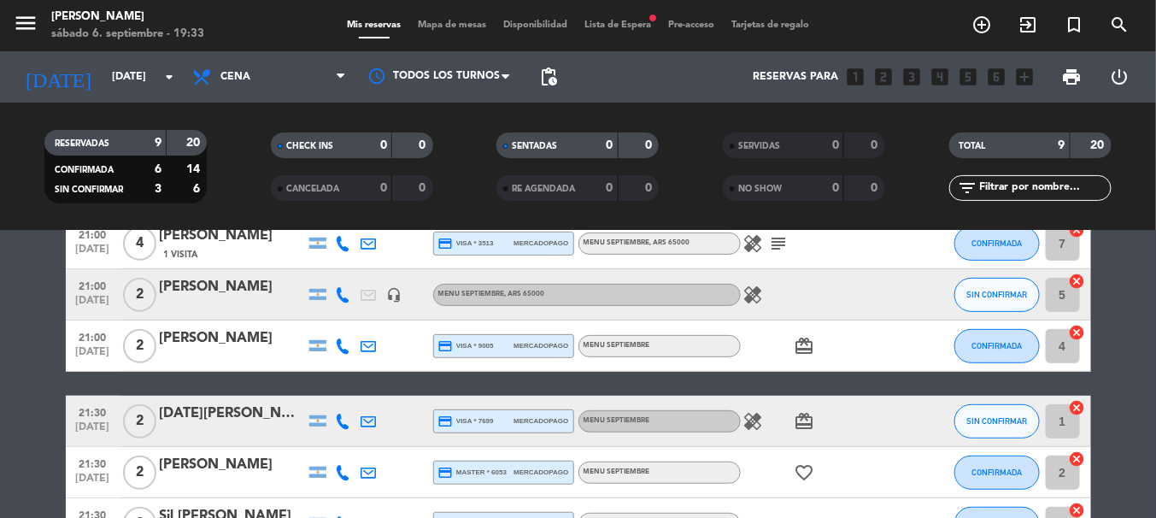
click at [752, 426] on icon "healing" at bounding box center [753, 421] width 21 height 21
click at [753, 298] on icon "healing" at bounding box center [753, 295] width 21 height 21
click at [0, 408] on bookings-row "20:30 [DATE] 2 [PERSON_NAME] credit_card visa * 3718 mercadopago MENU SEPTIEMBR…" at bounding box center [578, 294] width 1156 height 509
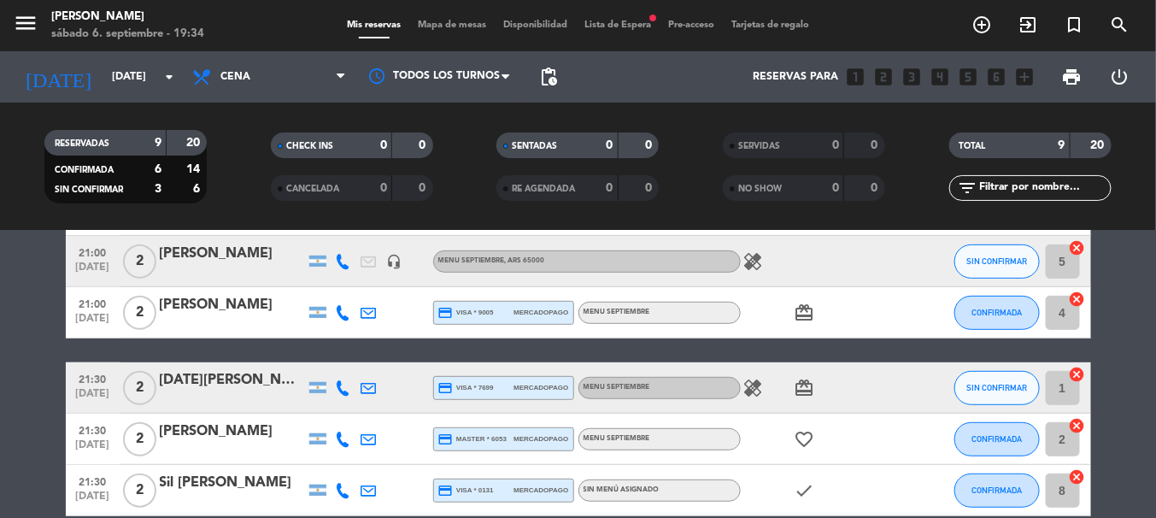
scroll to position [337, 0]
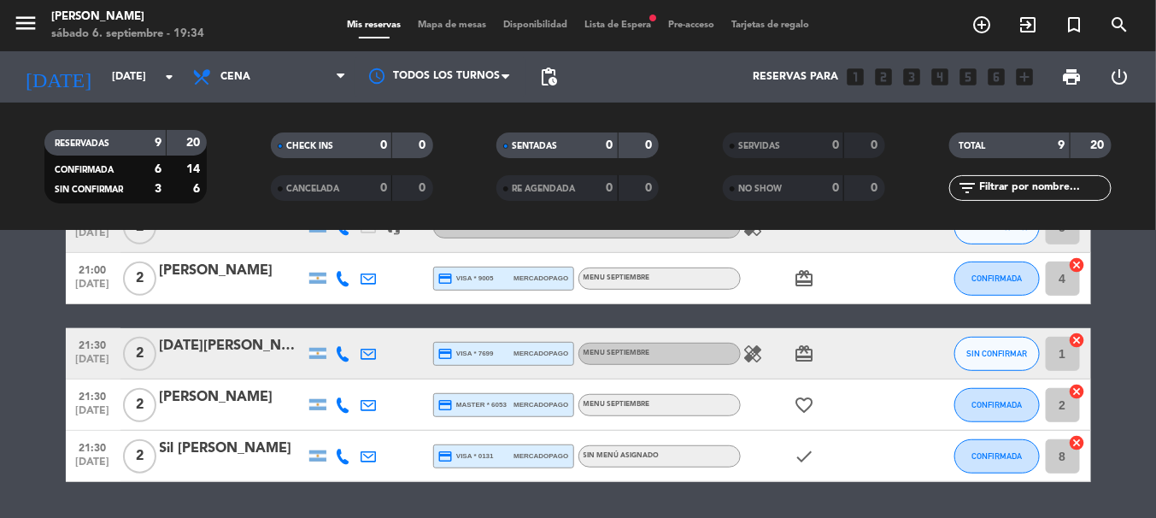
click at [24, 361] on bookings-row "20:30 [DATE] 2 [PERSON_NAME] credit_card visa * 3718 mercadopago MENU SEPTIEMBR…" at bounding box center [578, 227] width 1156 height 509
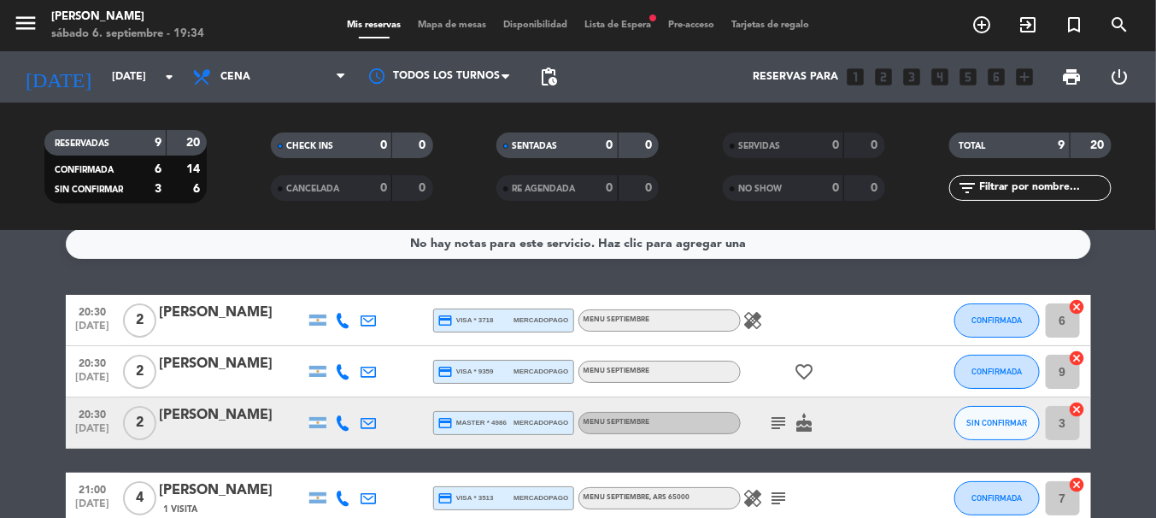
scroll to position [0, 0]
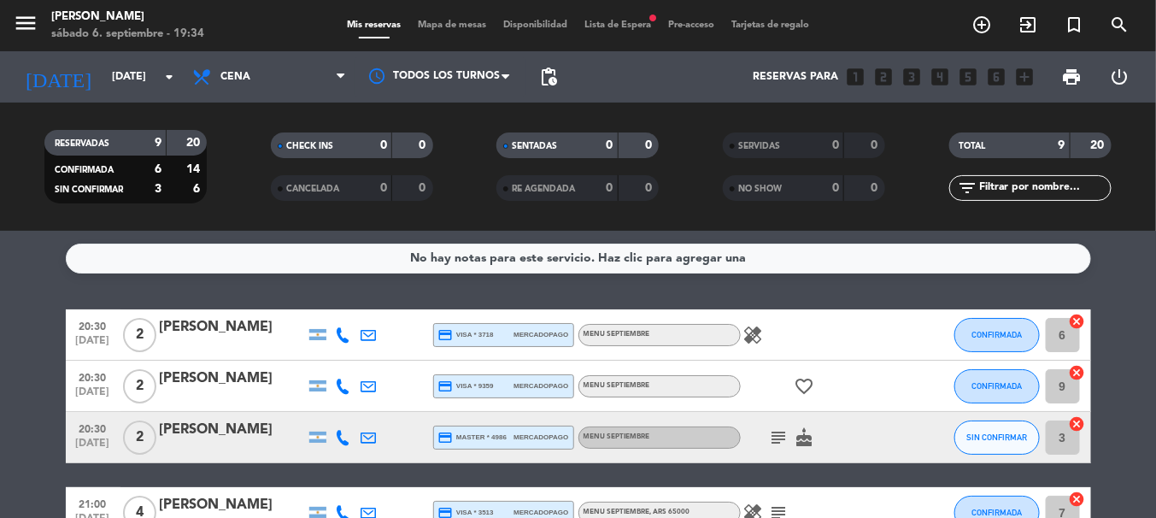
click at [752, 340] on icon "healing" at bounding box center [753, 335] width 21 height 21
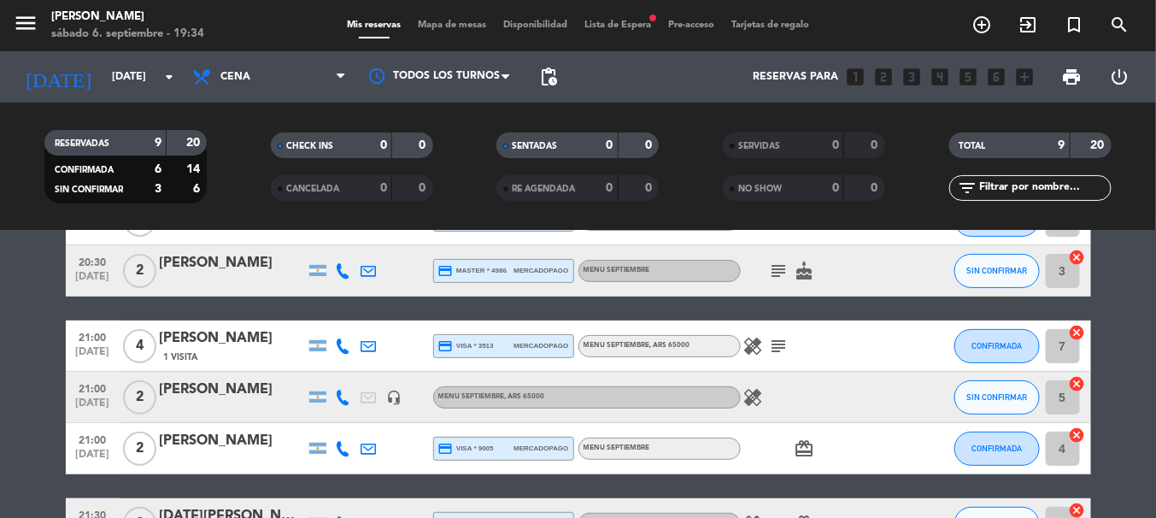
scroll to position [168, 0]
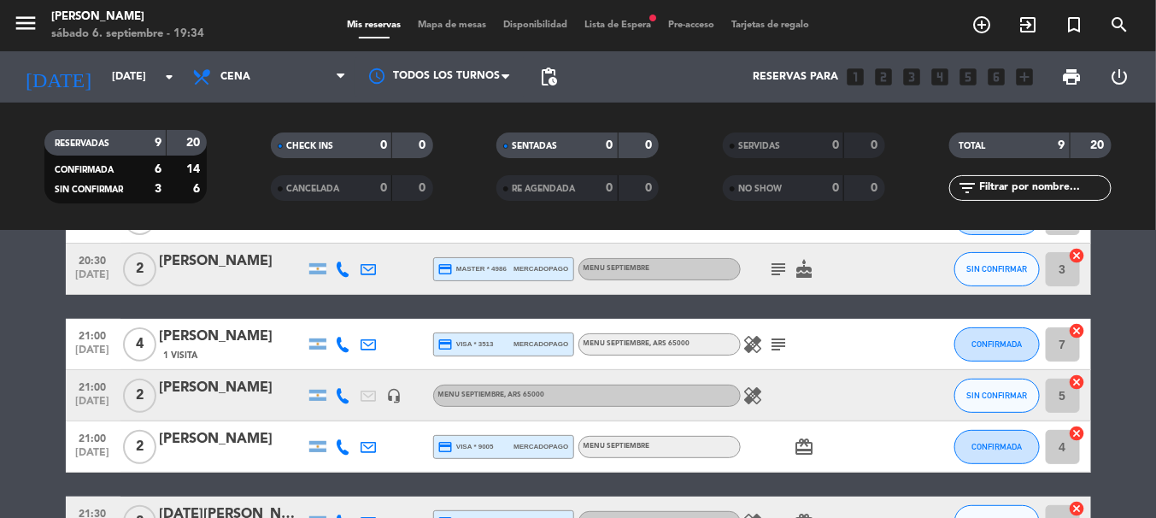
click at [773, 350] on icon "subject" at bounding box center [779, 344] width 21 height 21
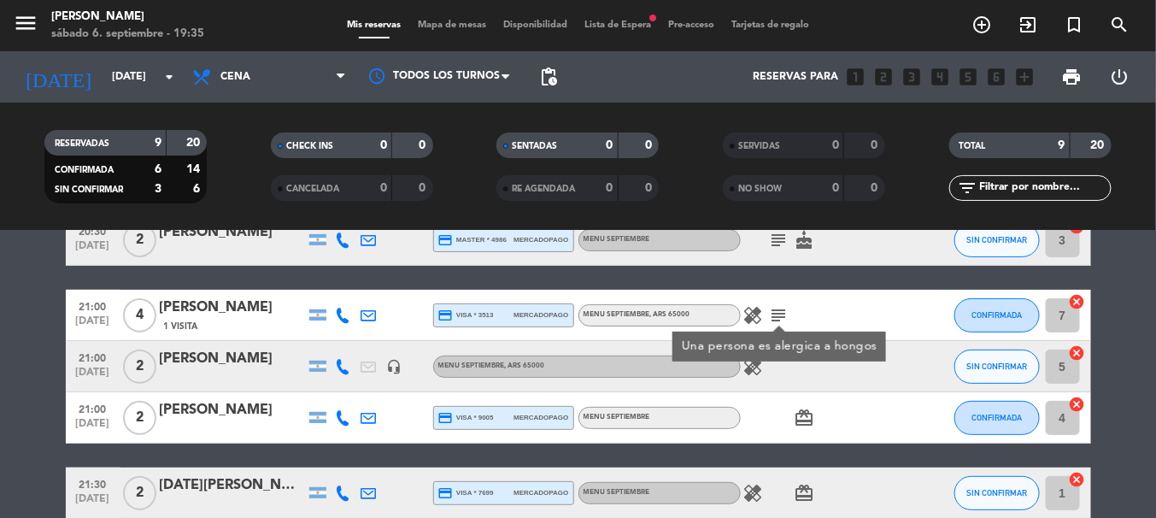
scroll to position [202, 0]
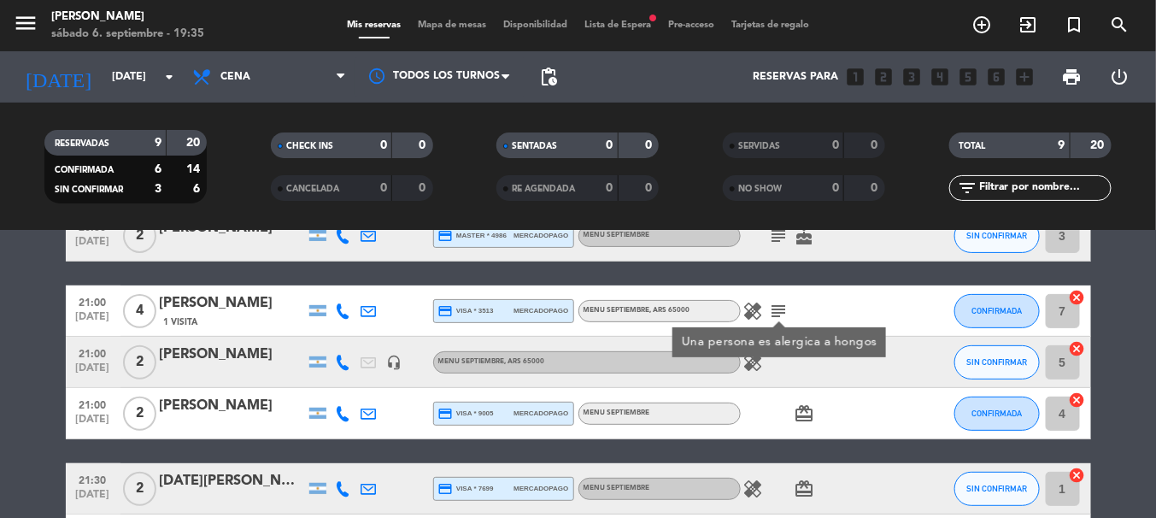
click at [751, 367] on icon "healing" at bounding box center [753, 362] width 21 height 21
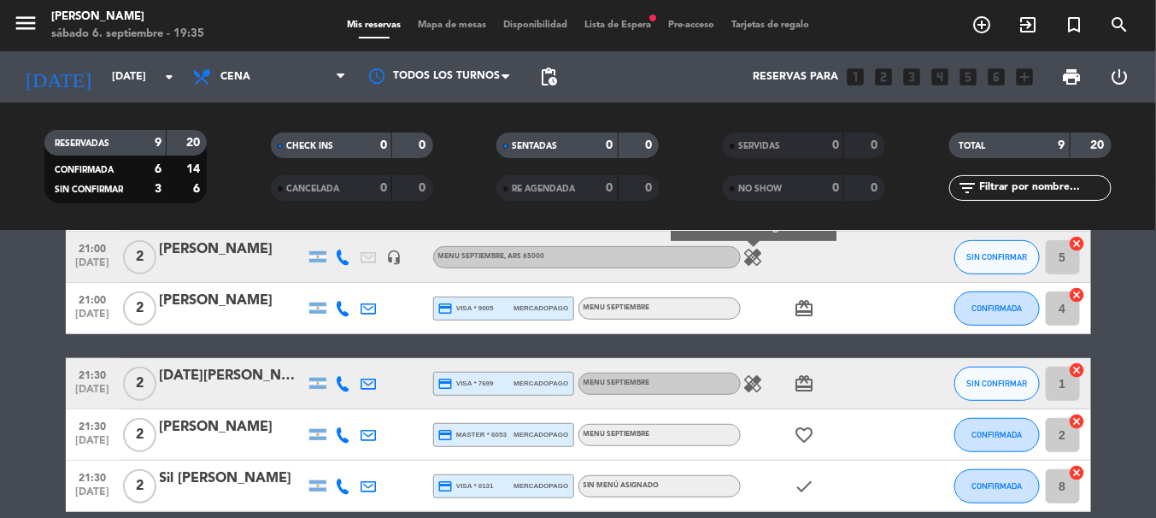
scroll to position [337, 0]
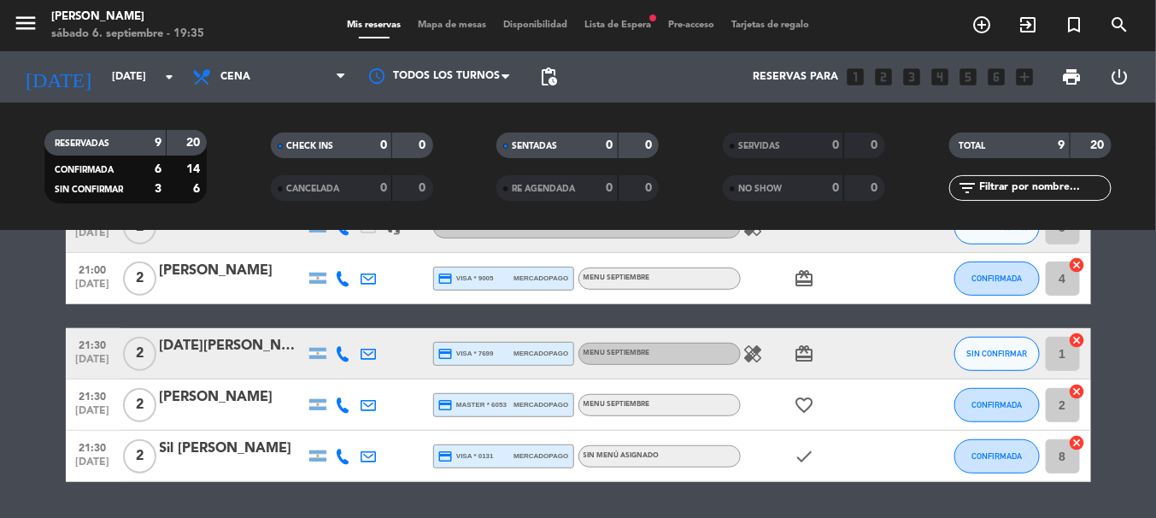
click at [756, 352] on icon "healing" at bounding box center [753, 354] width 21 height 21
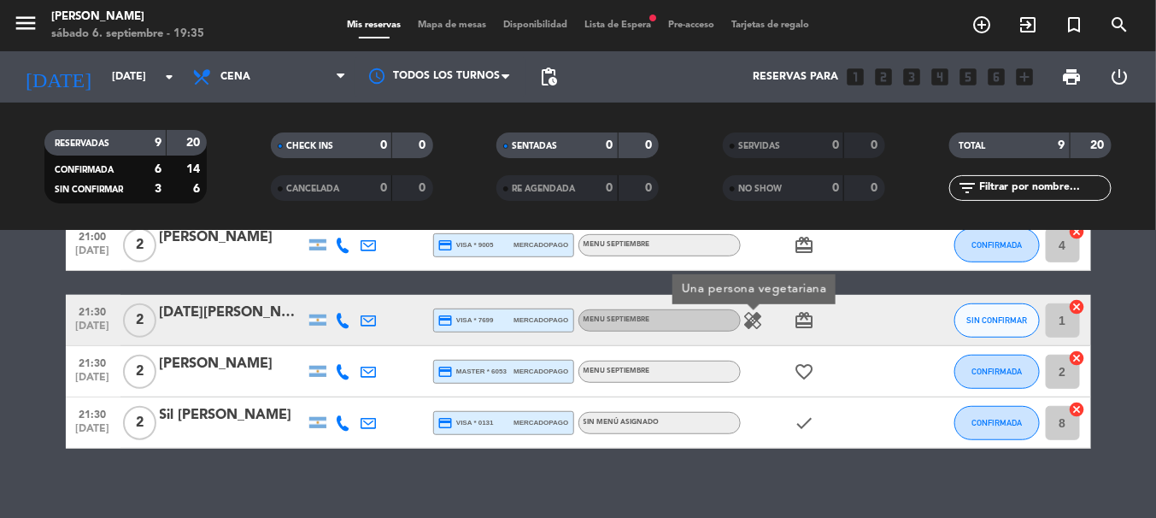
scroll to position [385, 0]
